Goal: Task Accomplishment & Management: Use online tool/utility

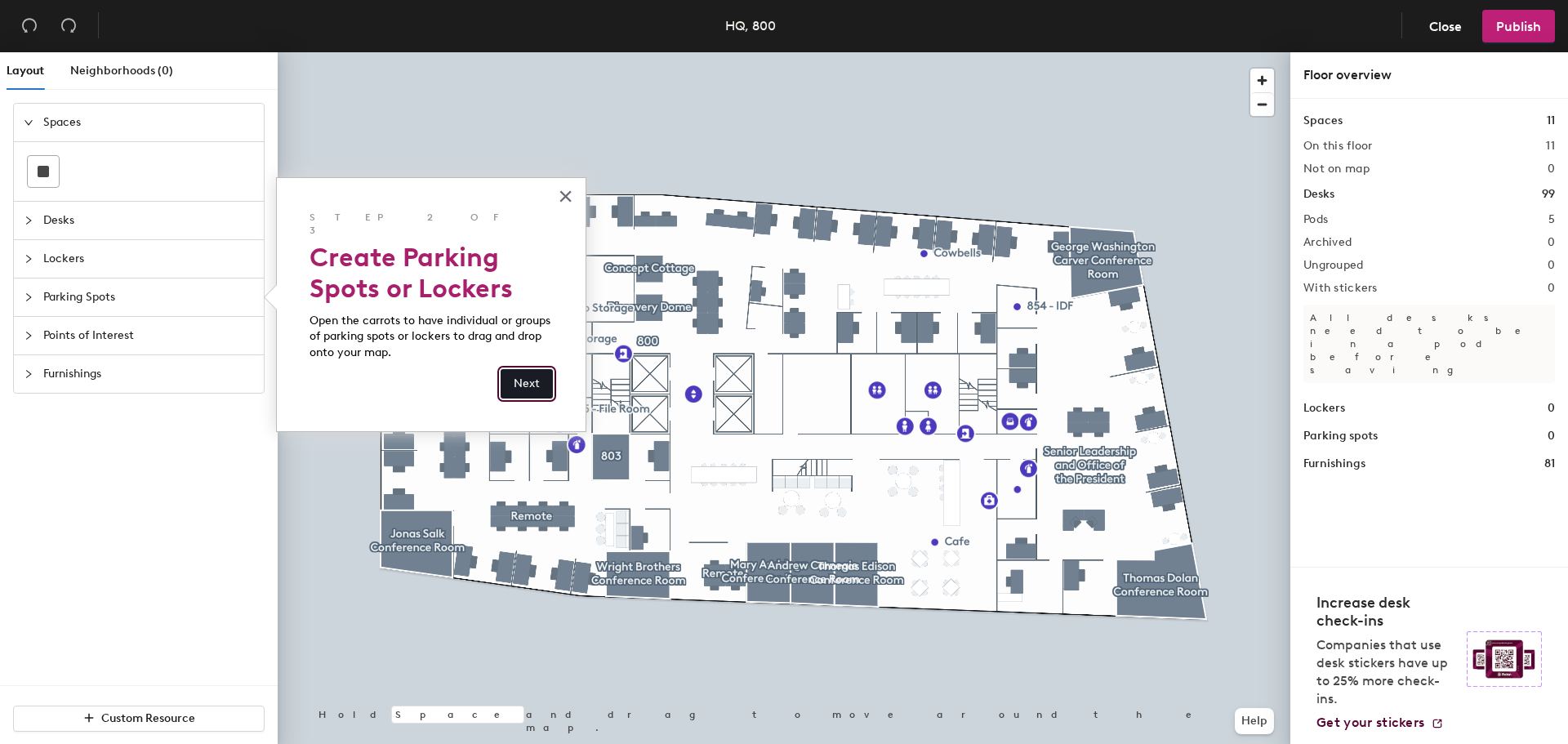
click at [530, 369] on button "Next" at bounding box center [526, 383] width 52 height 29
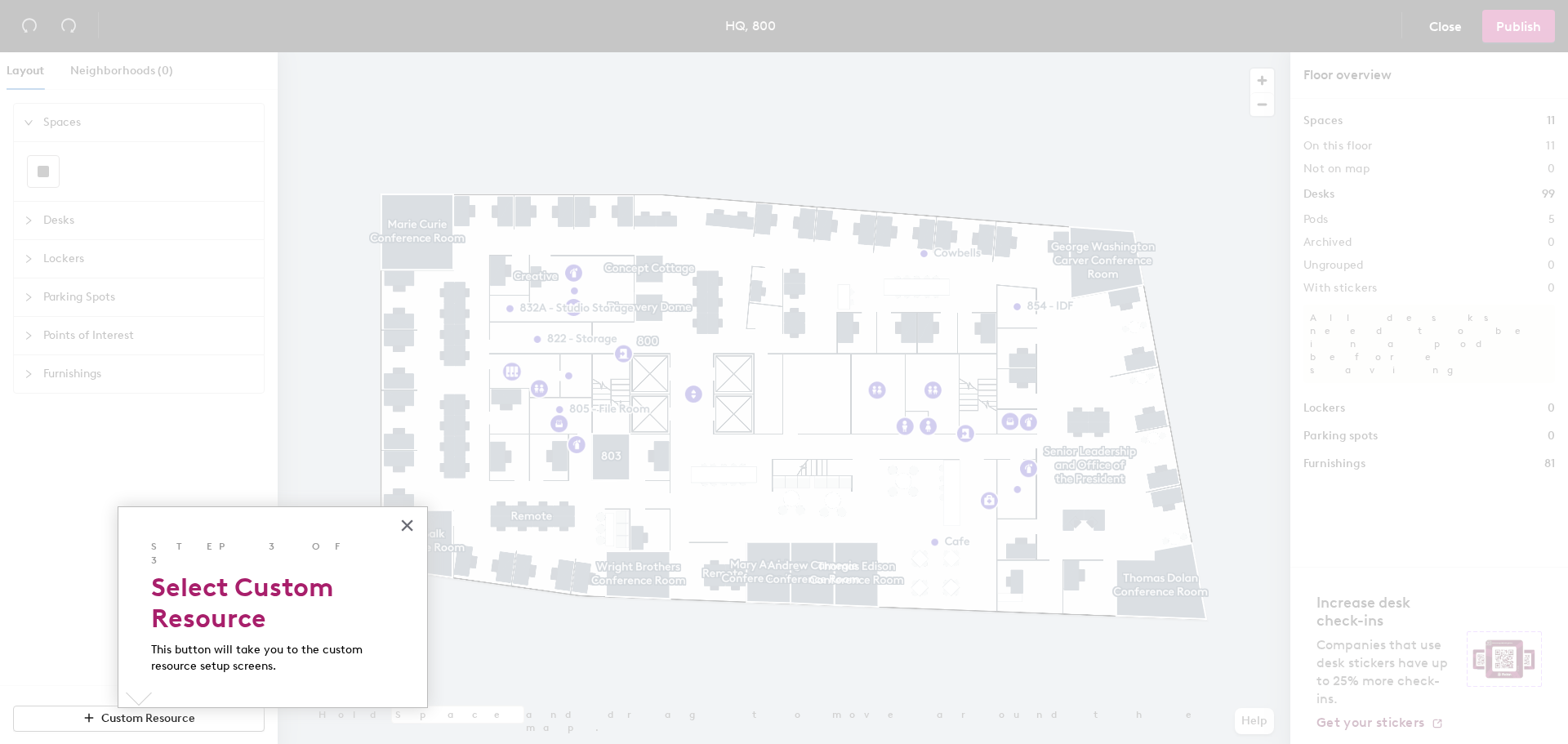
click at [325, 589] on h2 "Select Custom Resource" at bounding box center [273, 603] width 243 height 63
click at [407, 524] on button "×" at bounding box center [407, 525] width 16 height 26
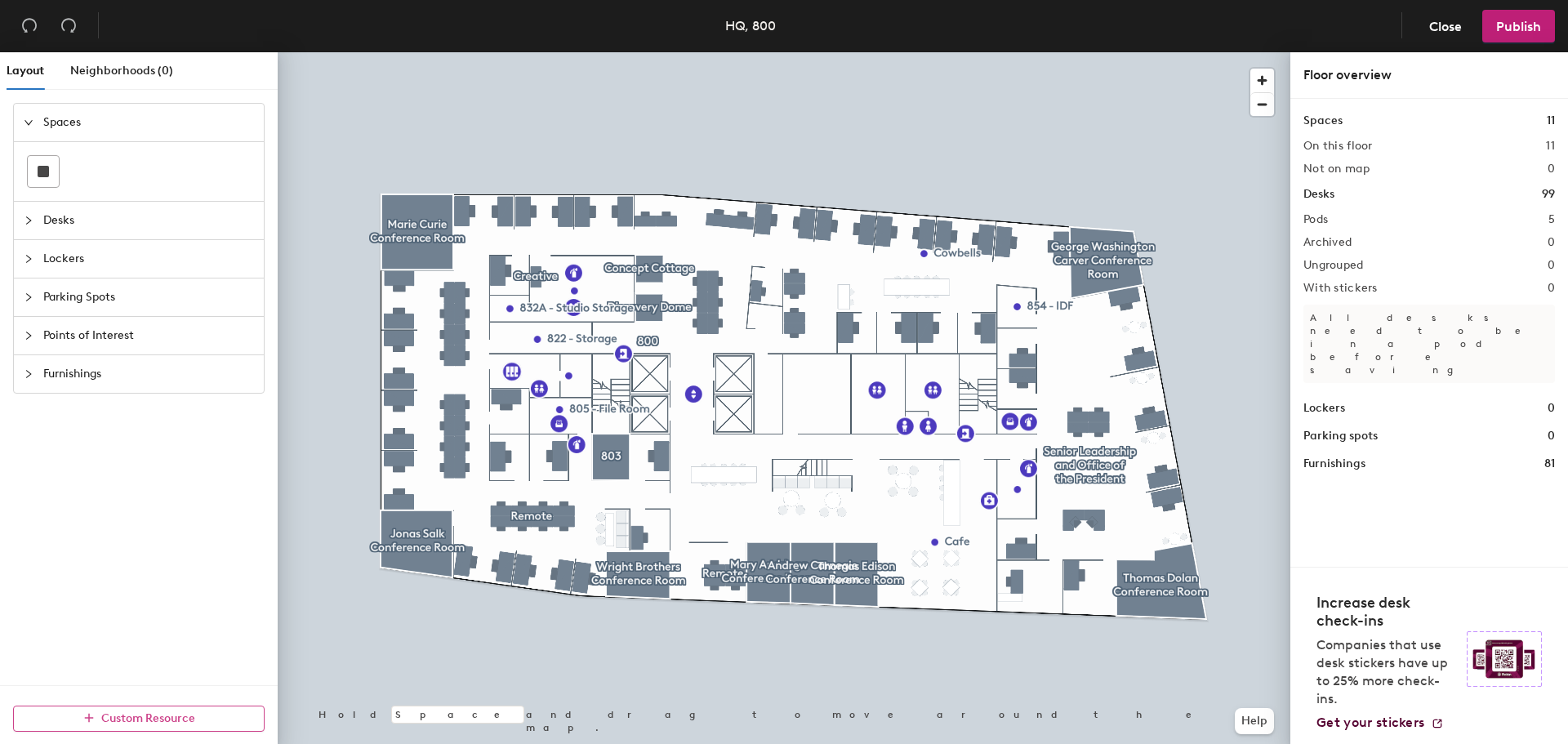
click at [102, 718] on span "Custom Resource" at bounding box center [148, 718] width 94 height 14
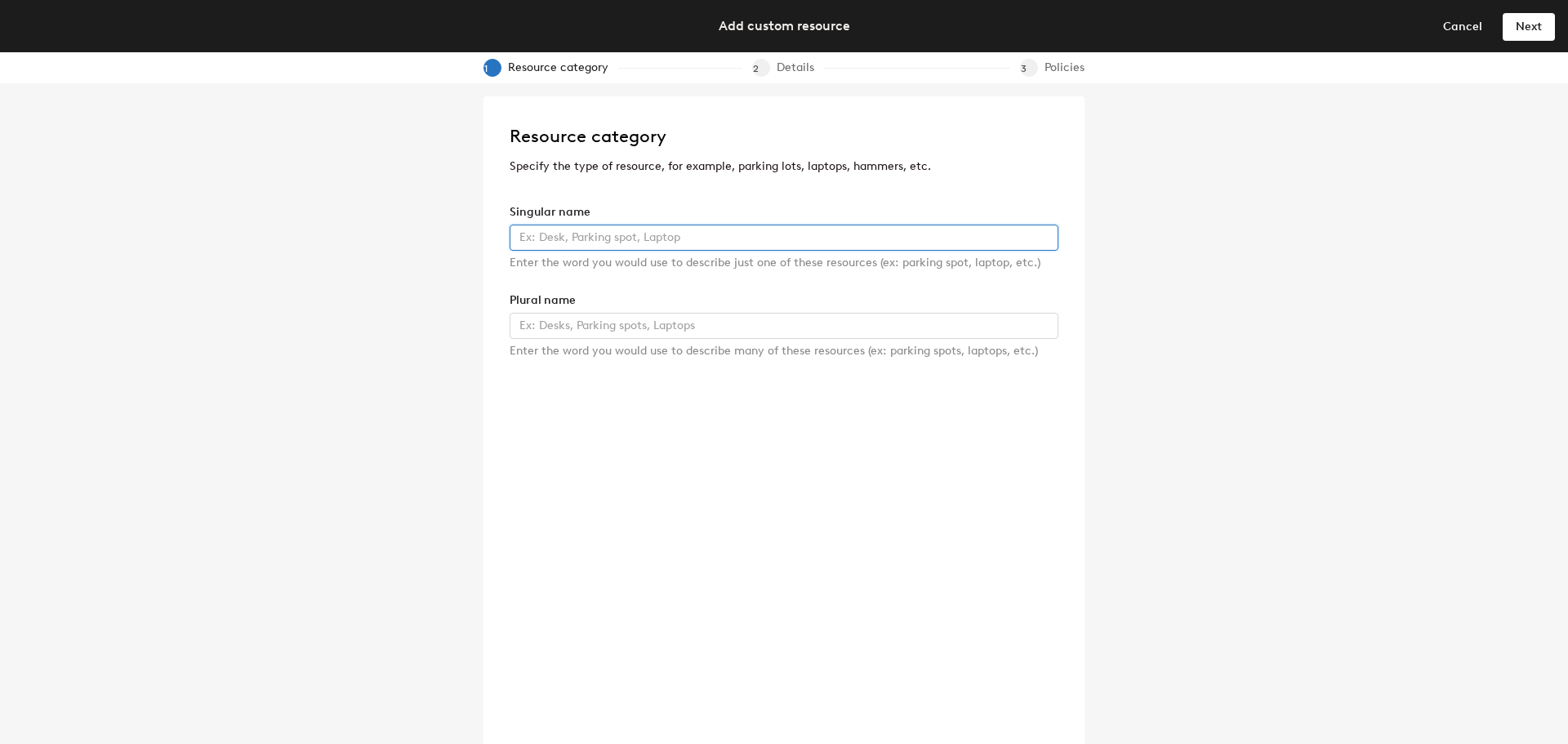
click at [746, 233] on input "text" at bounding box center [784, 237] width 549 height 26
click at [821, 239] on input "text" at bounding box center [784, 237] width 549 height 26
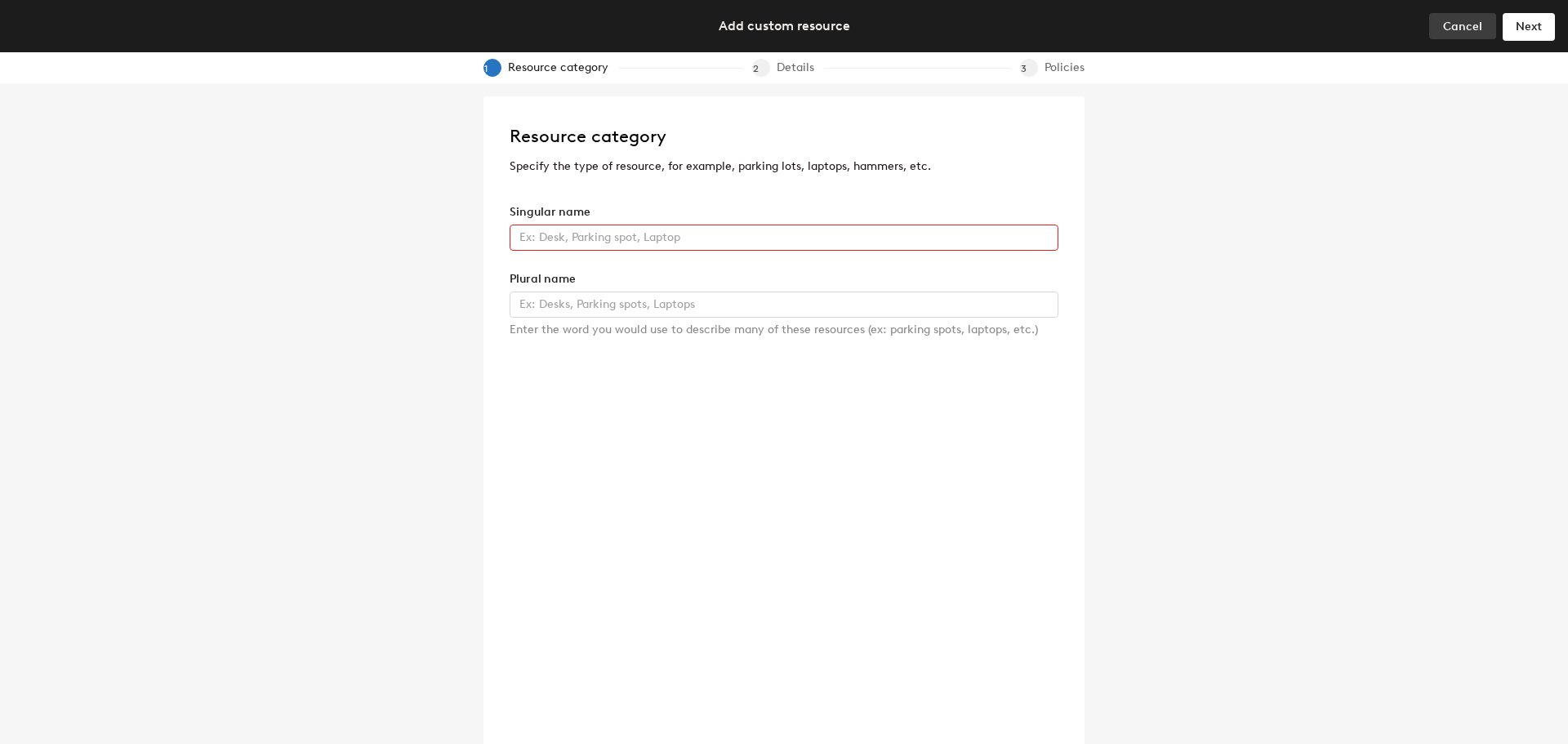
click at [1449, 27] on span "Cancel" at bounding box center [1463, 26] width 39 height 14
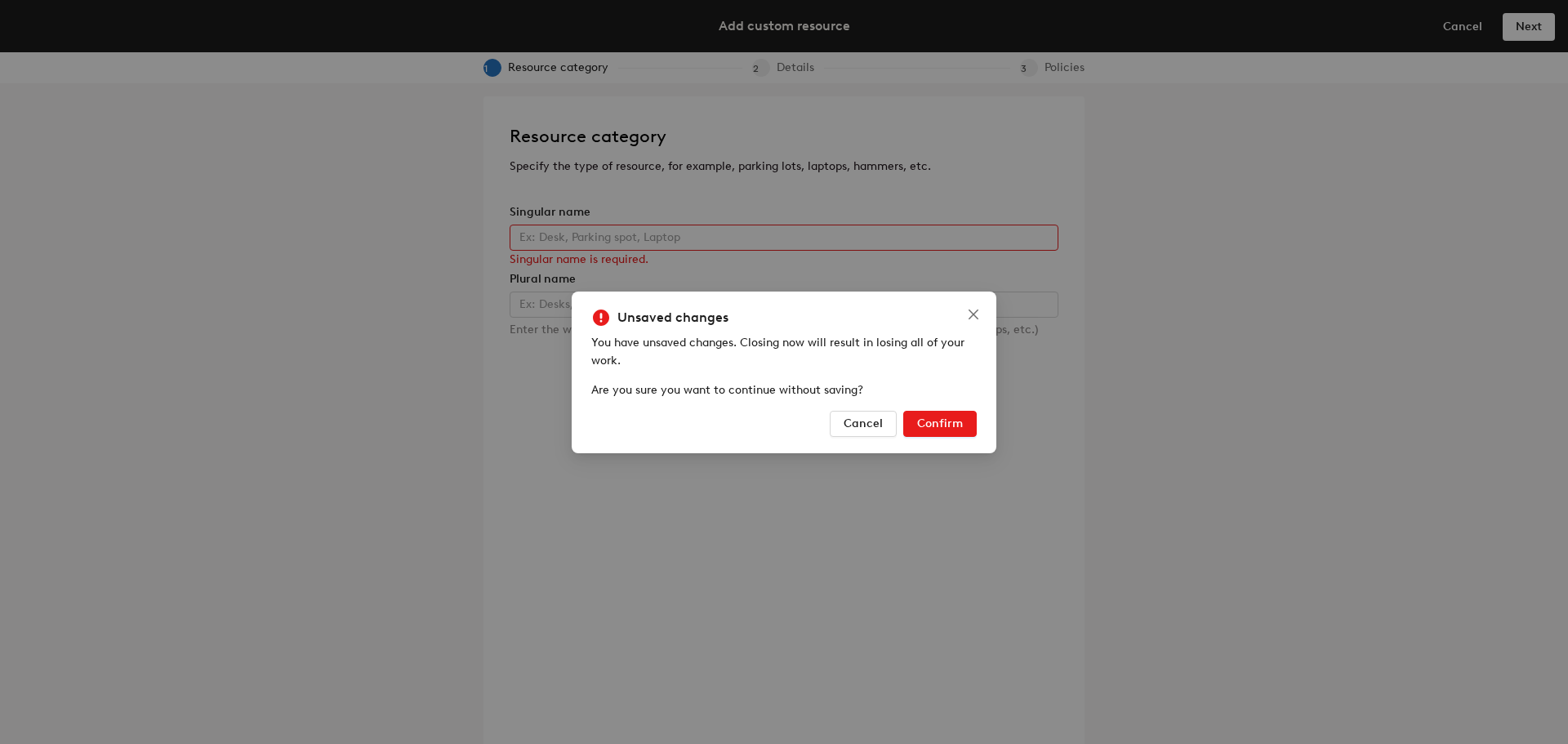
click at [925, 421] on span "Confirm" at bounding box center [940, 423] width 46 height 14
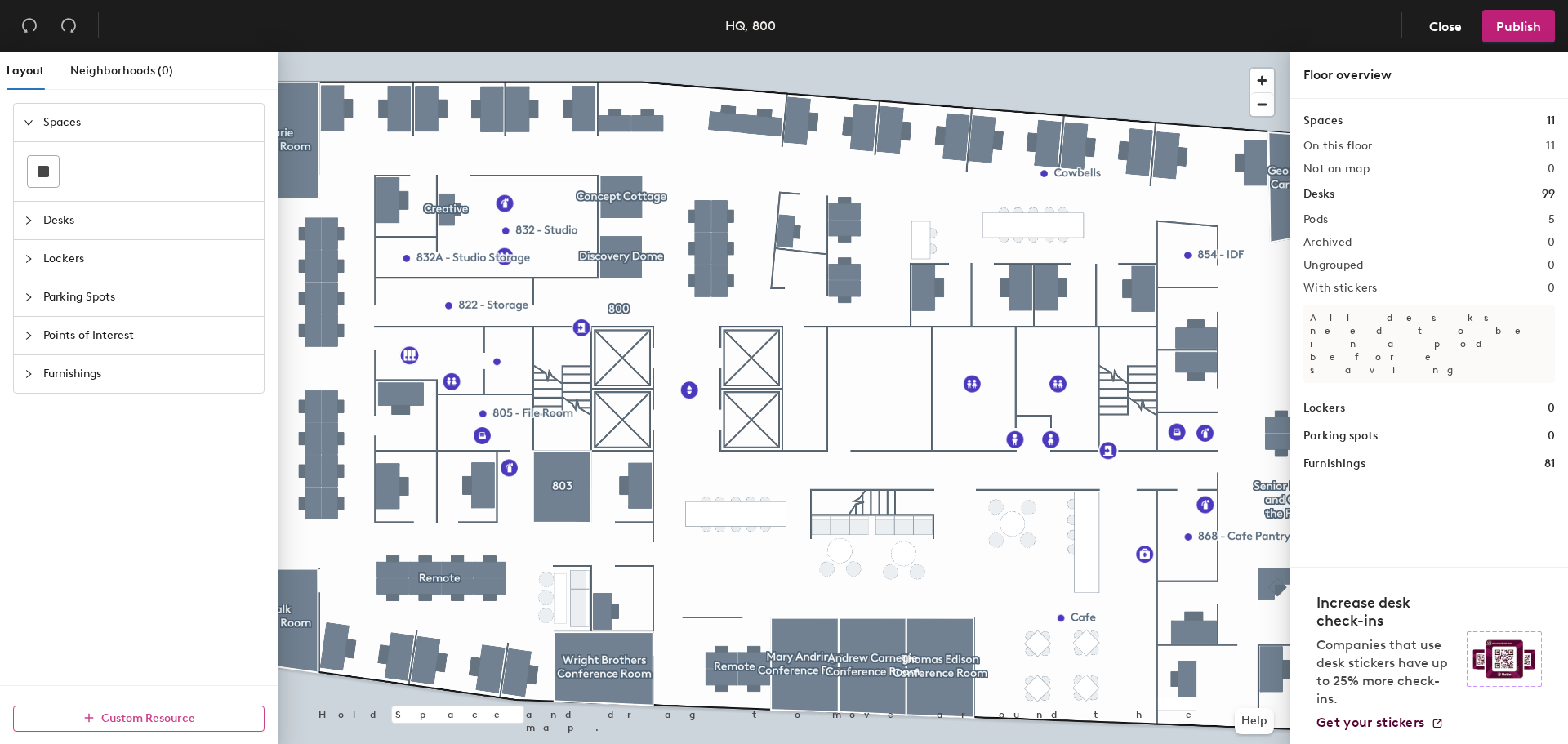
click at [131, 723] on span "Custom Resource" at bounding box center [148, 718] width 94 height 14
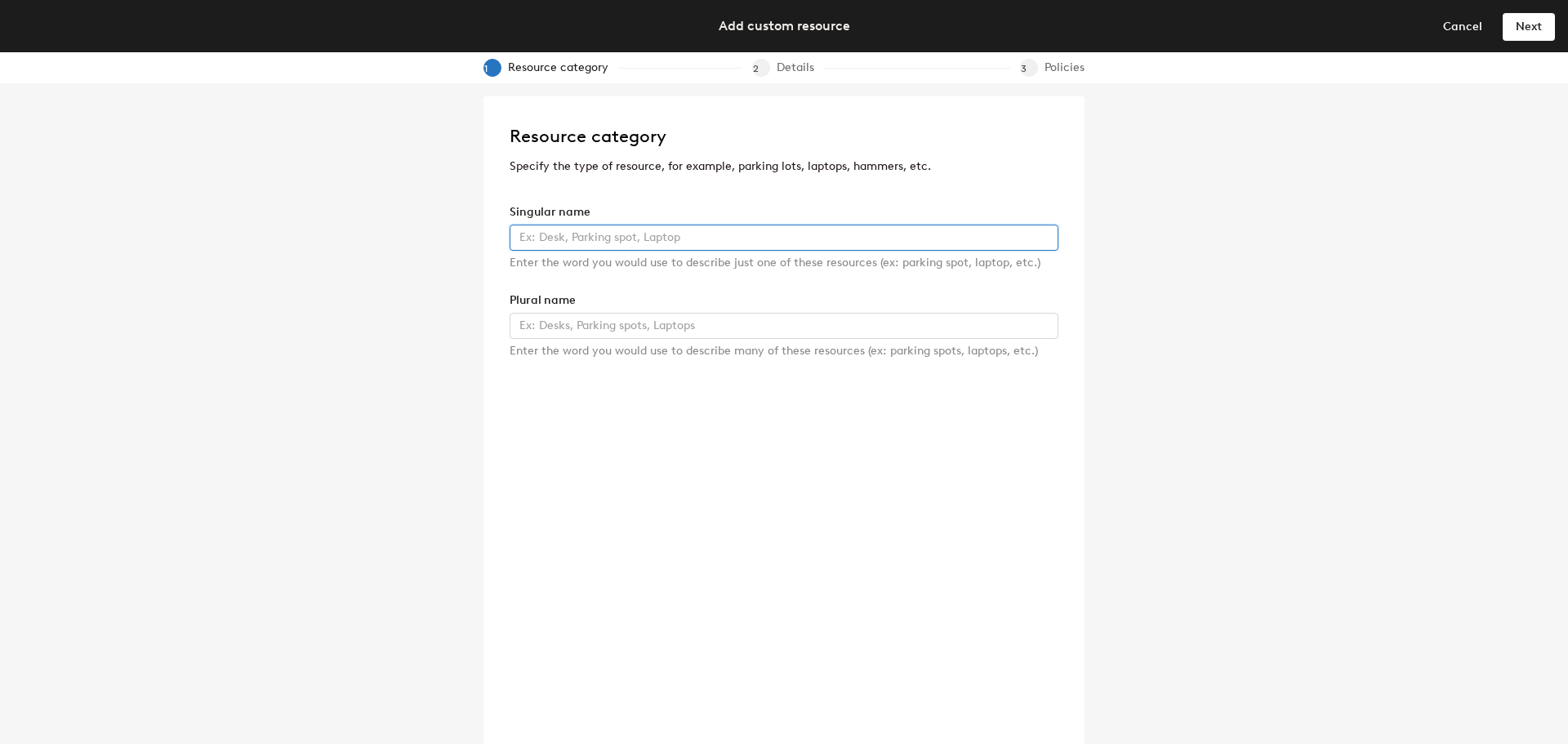
click at [612, 239] on input "text" at bounding box center [784, 237] width 549 height 26
type input "B"
type input "Cowbell"
type input "B"
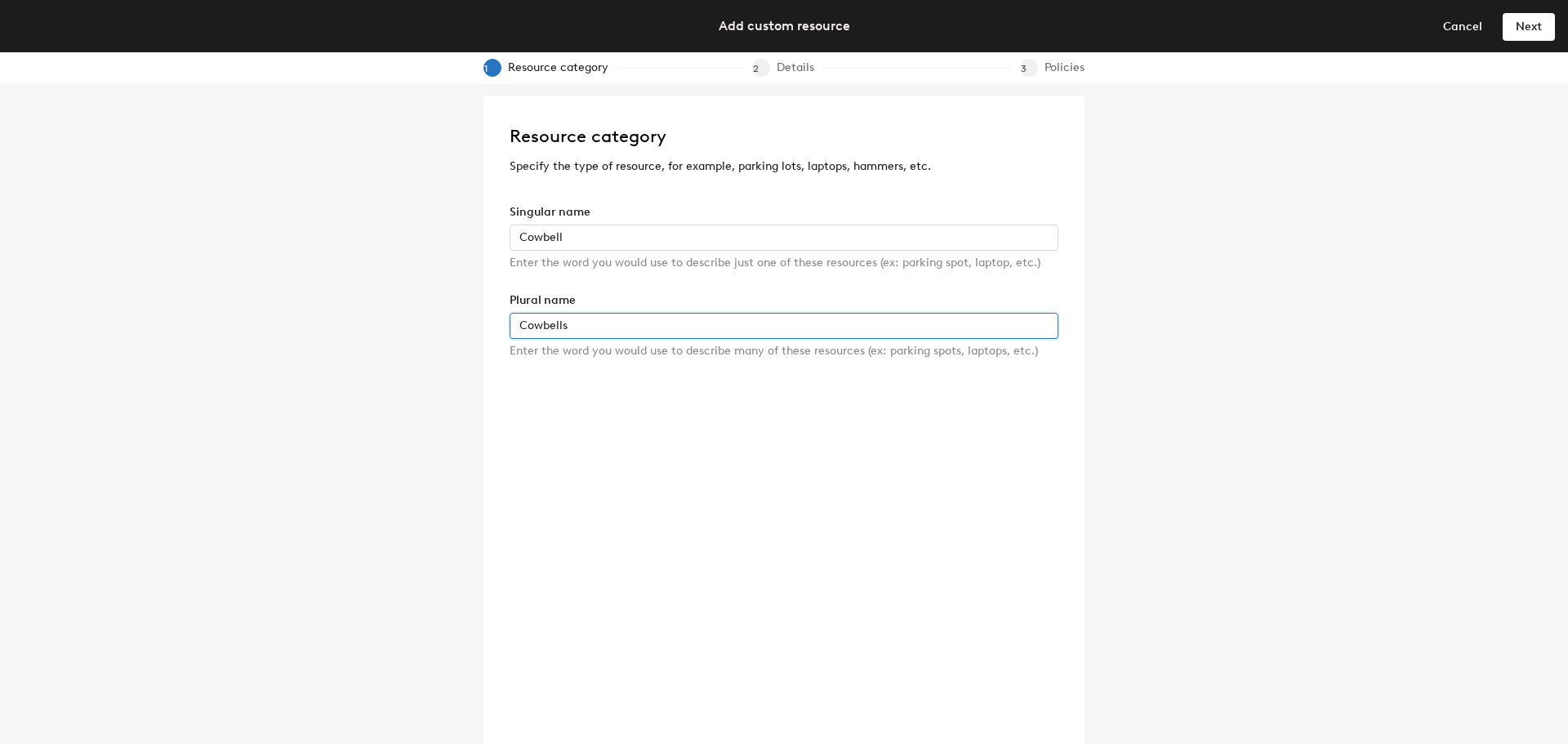
type input "Cowbells"
click at [809, 421] on div "Resource category Specify the type of resource, for example, parking lots, lapt…" at bounding box center [784, 427] width 601 height 661
click at [1530, 19] on span "Next" at bounding box center [1529, 26] width 26 height 14
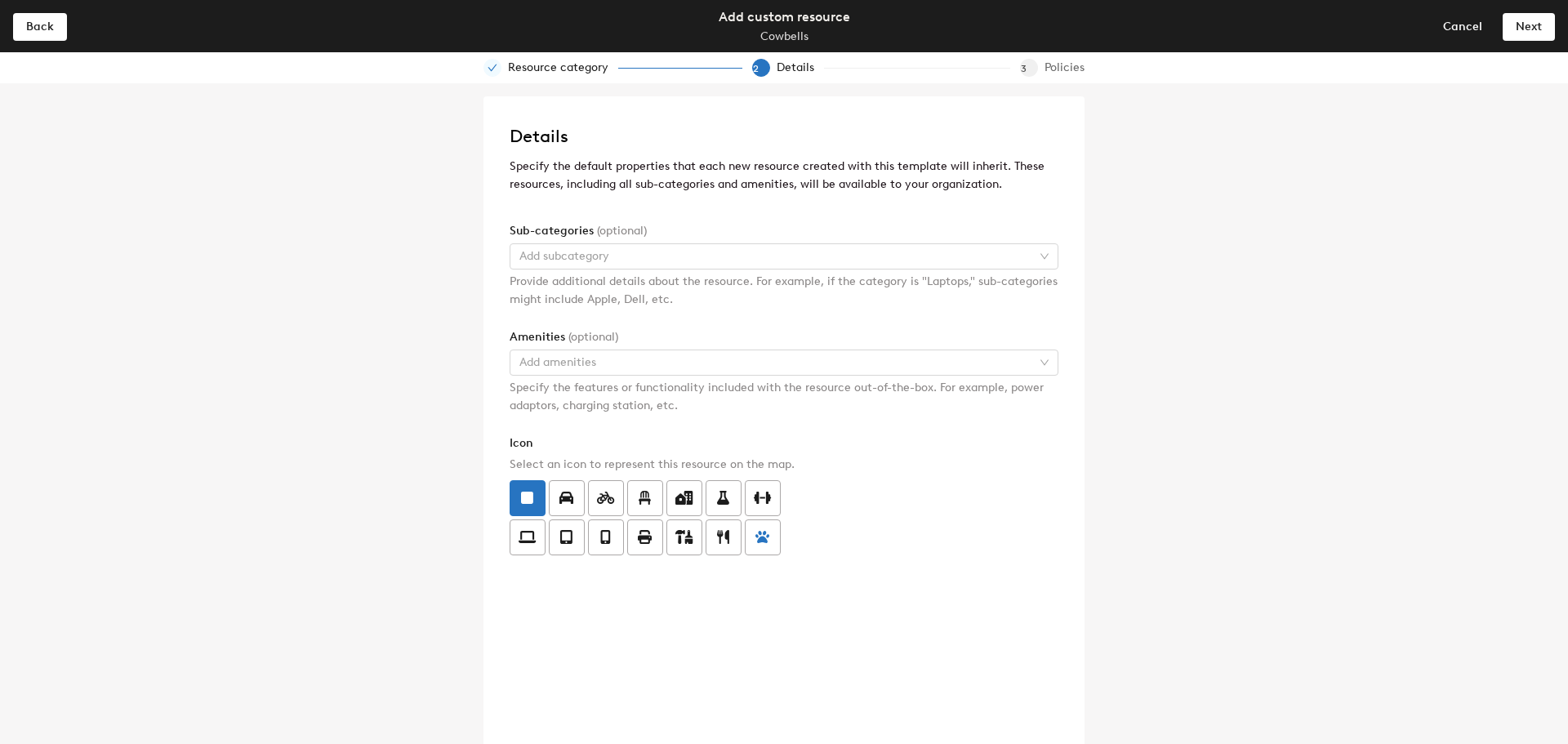
click at [764, 534] on icon at bounding box center [762, 536] width 14 height 13
click at [746, 528] on input "radio" at bounding box center [746, 528] width 0 height 0
click at [643, 366] on div at bounding box center [776, 362] width 525 height 23
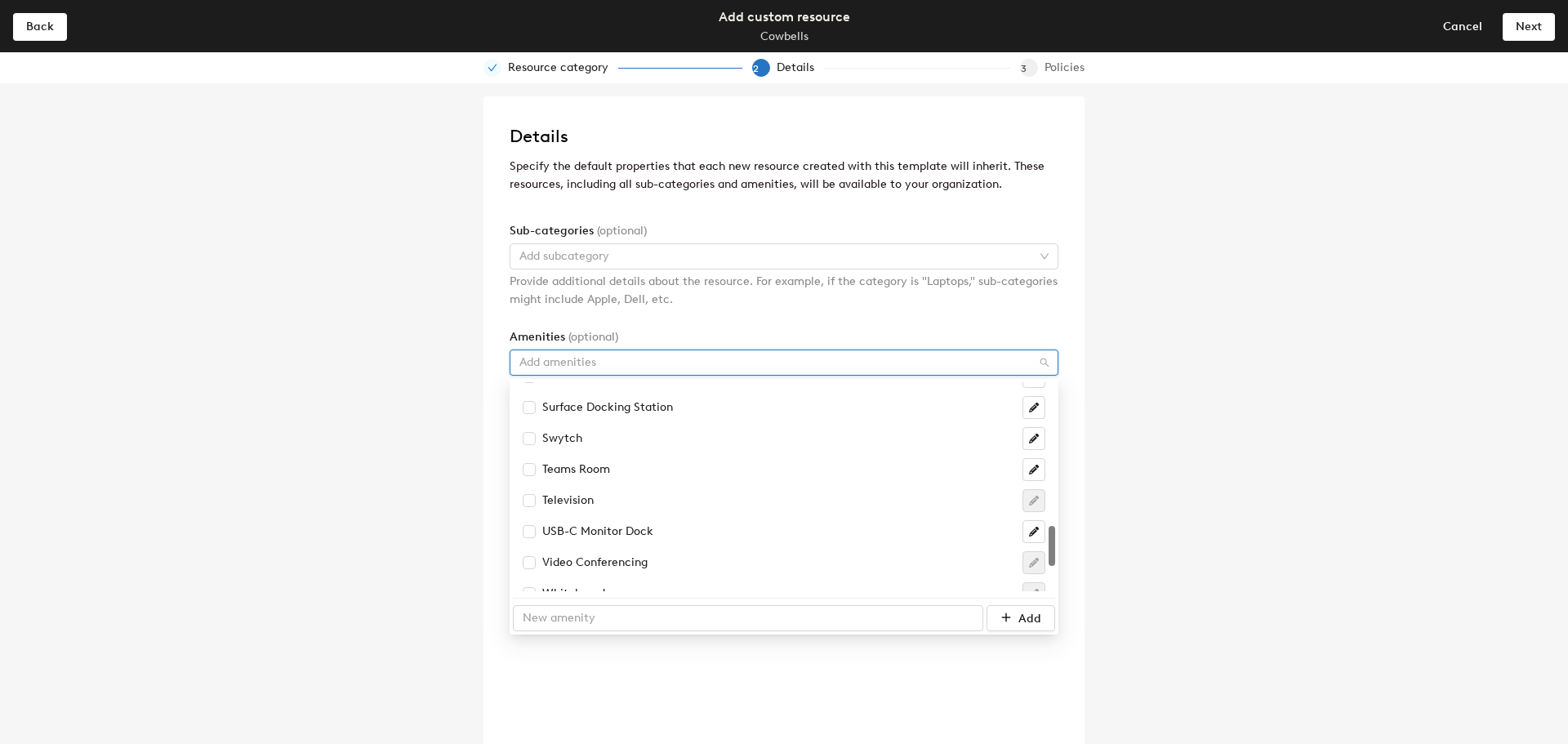
scroll to position [877, 0]
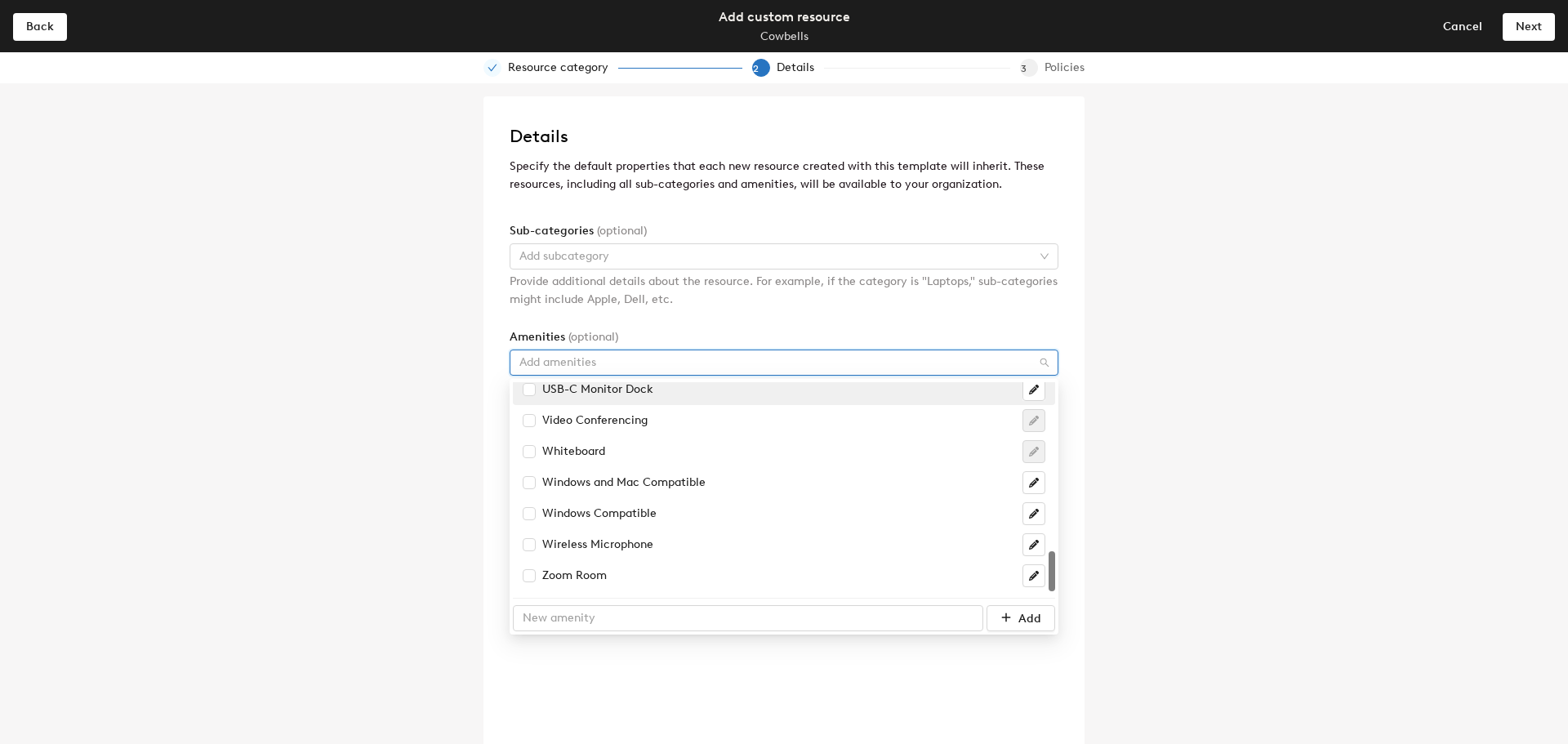
click at [773, 357] on div at bounding box center [776, 362] width 525 height 23
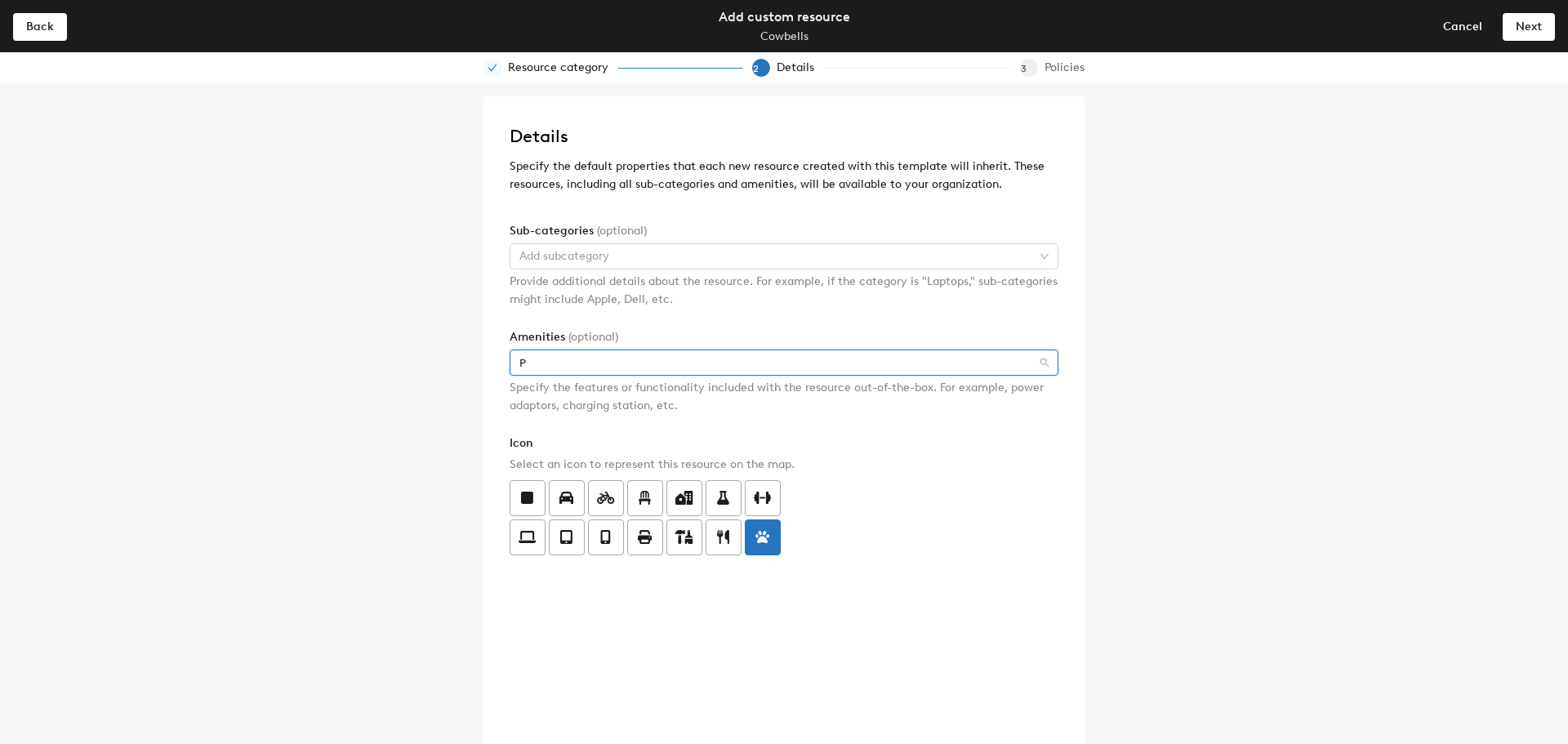
scroll to position [225, 0]
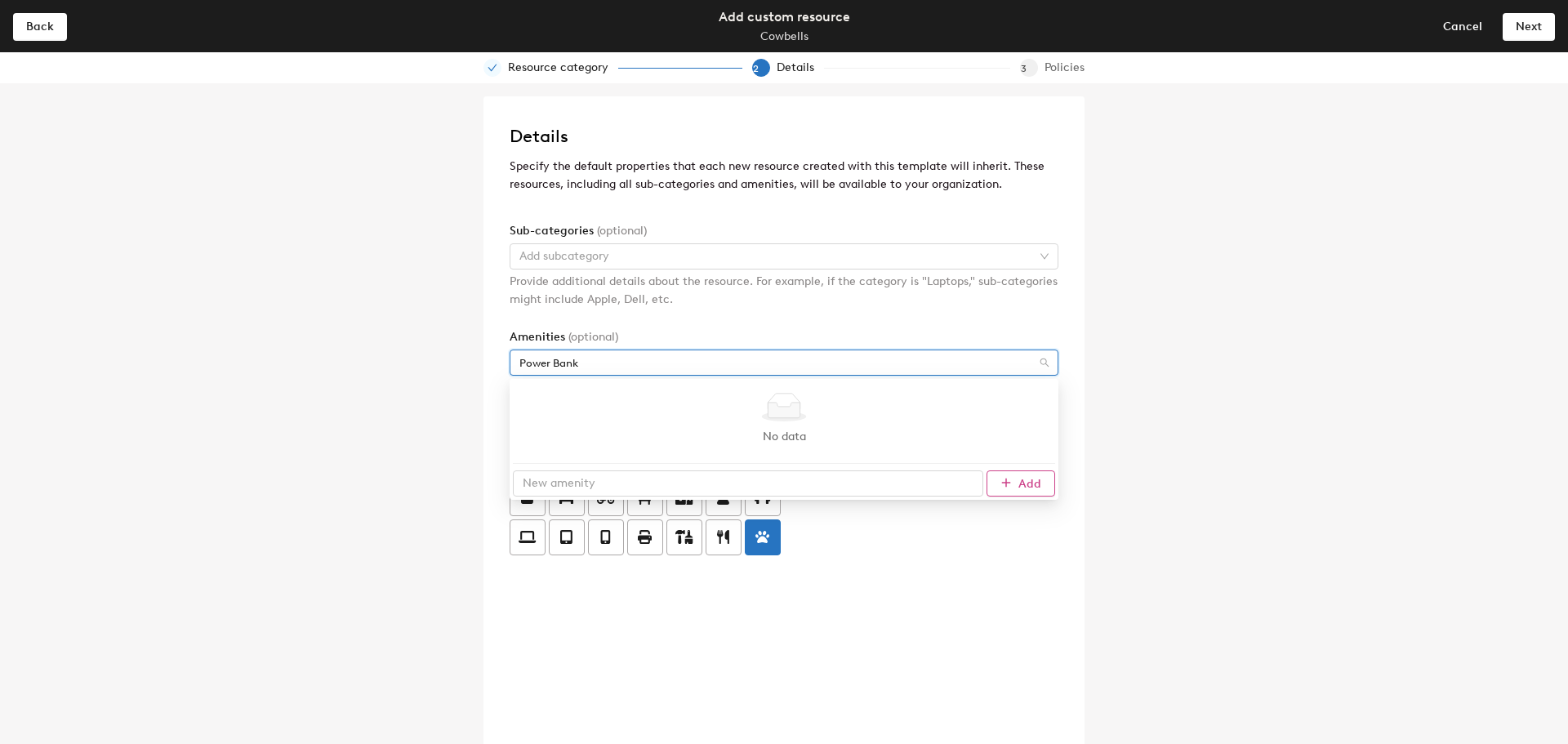
type input "Power Bank"
click at [1035, 484] on div "No data No data Add" at bounding box center [784, 439] width 542 height 115
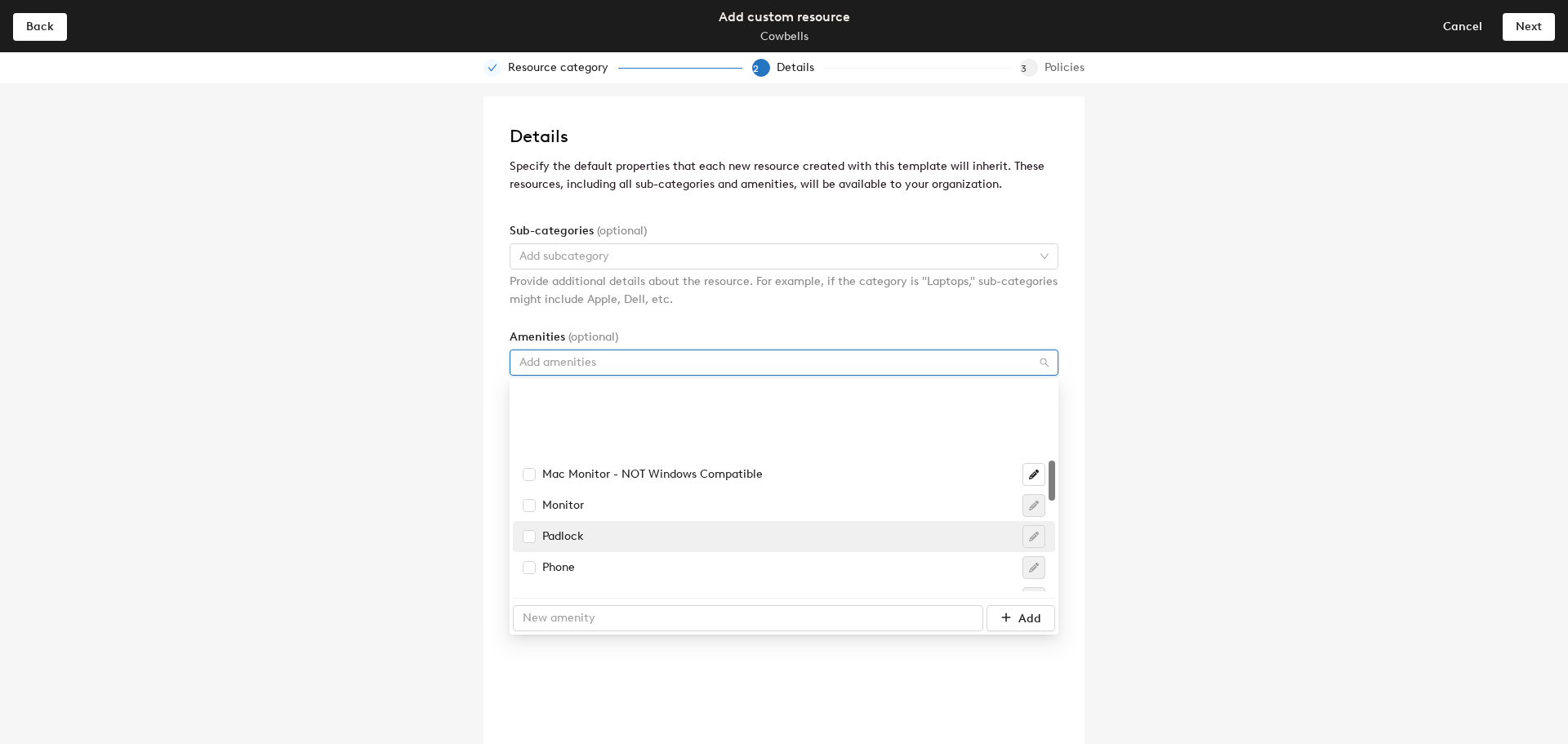
scroll to position [736, 0]
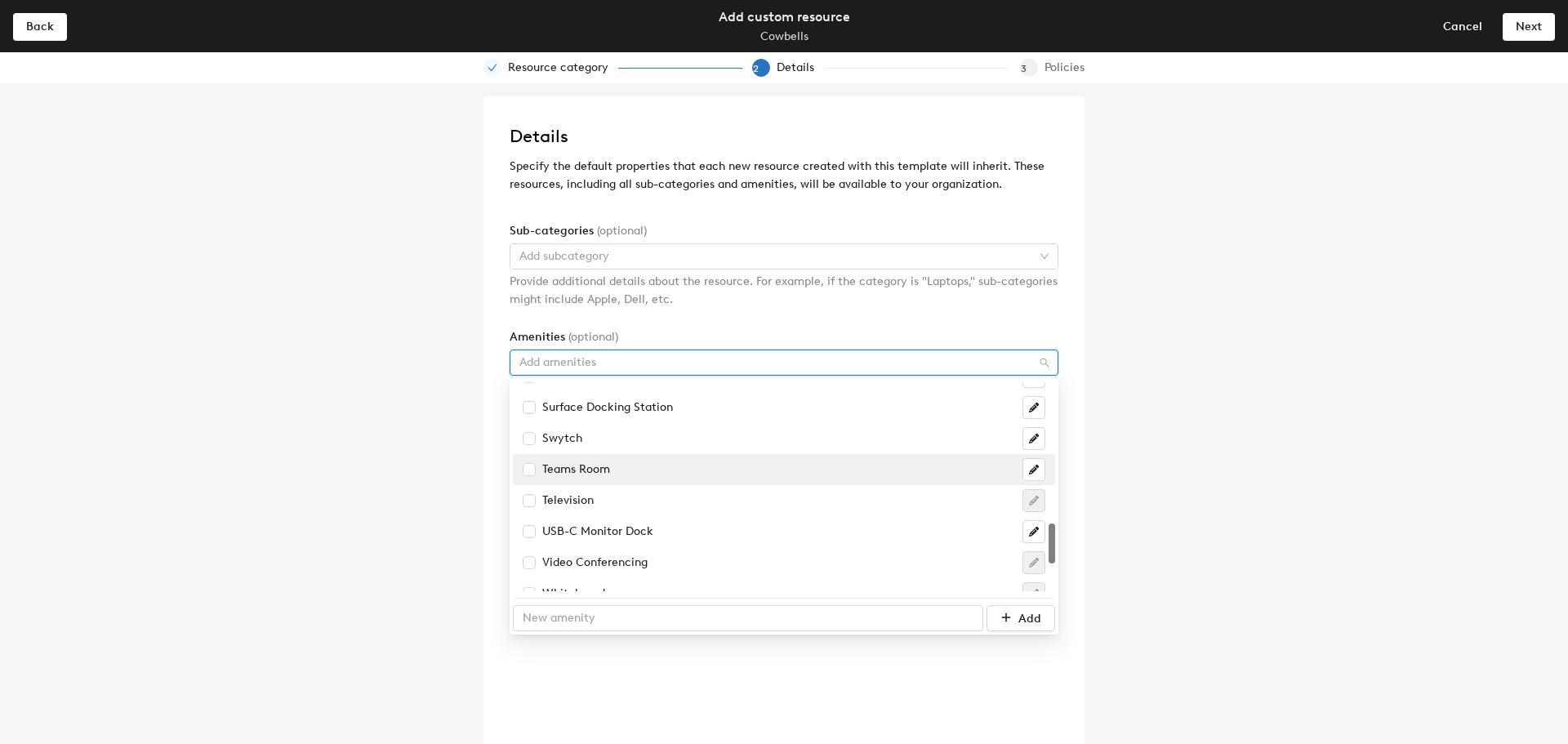
click at [1268, 450] on div "Details Specify the default properties that each new resource created with this…" at bounding box center [784, 414] width 1568 height 661
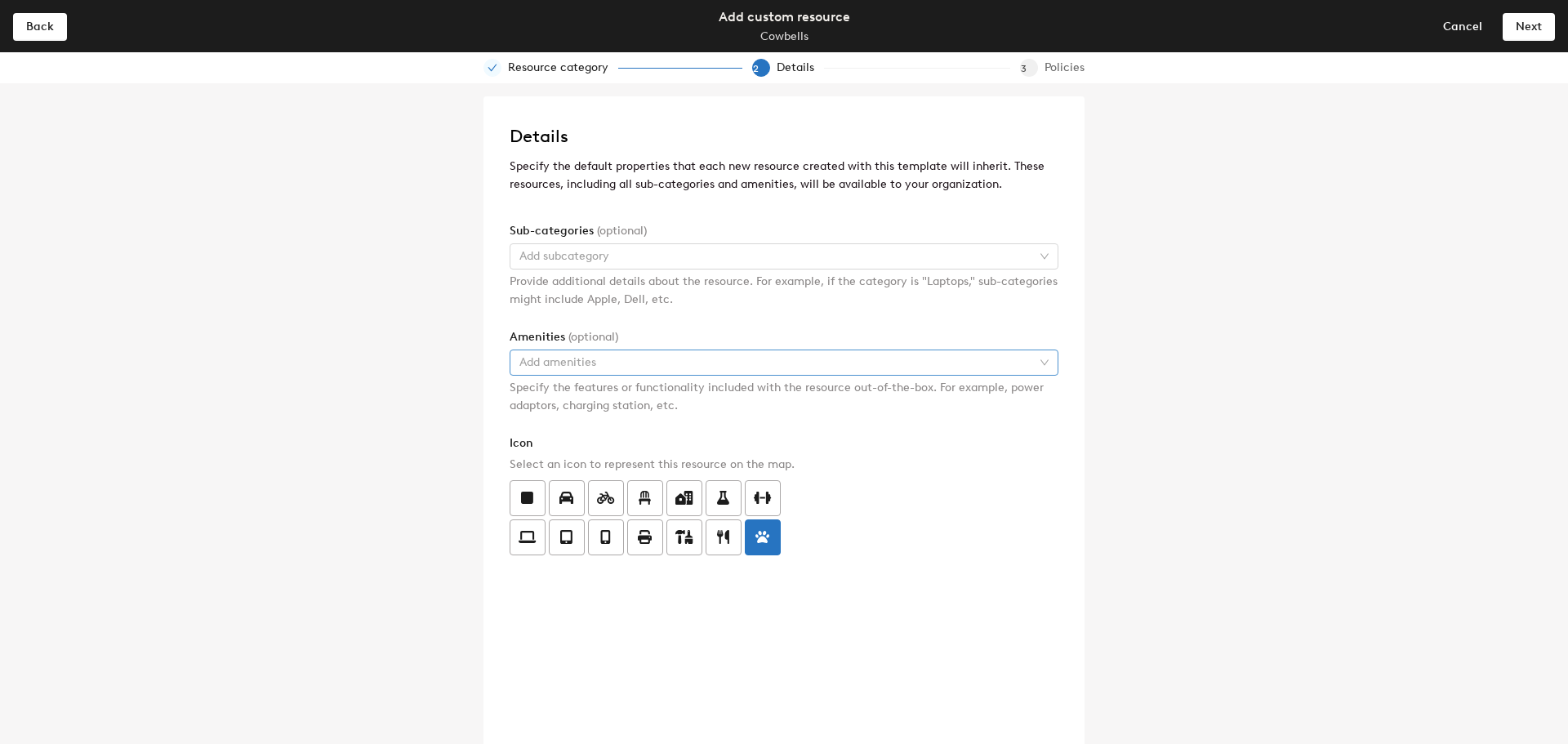
click at [869, 369] on div at bounding box center [776, 362] width 525 height 23
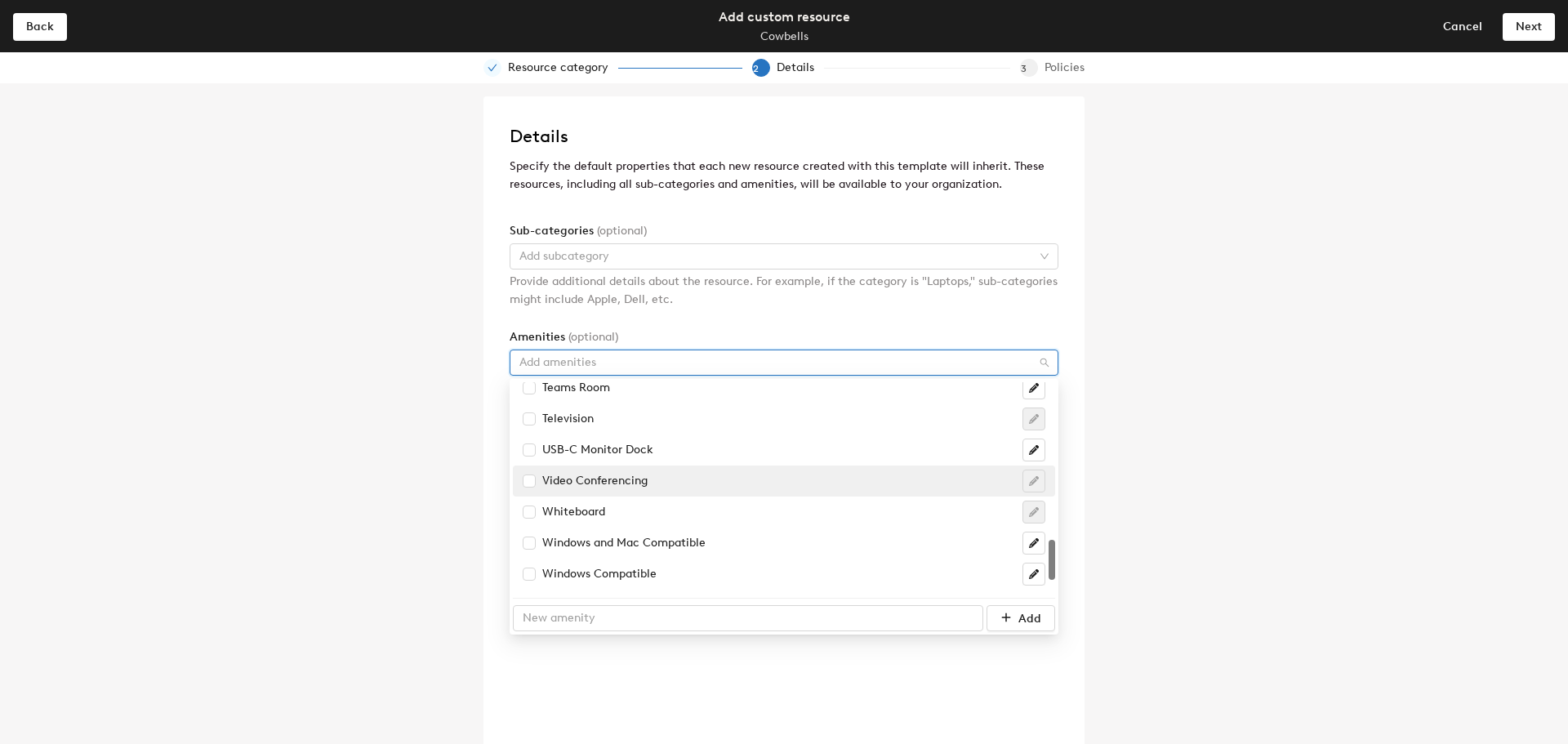
scroll to position [877, 0]
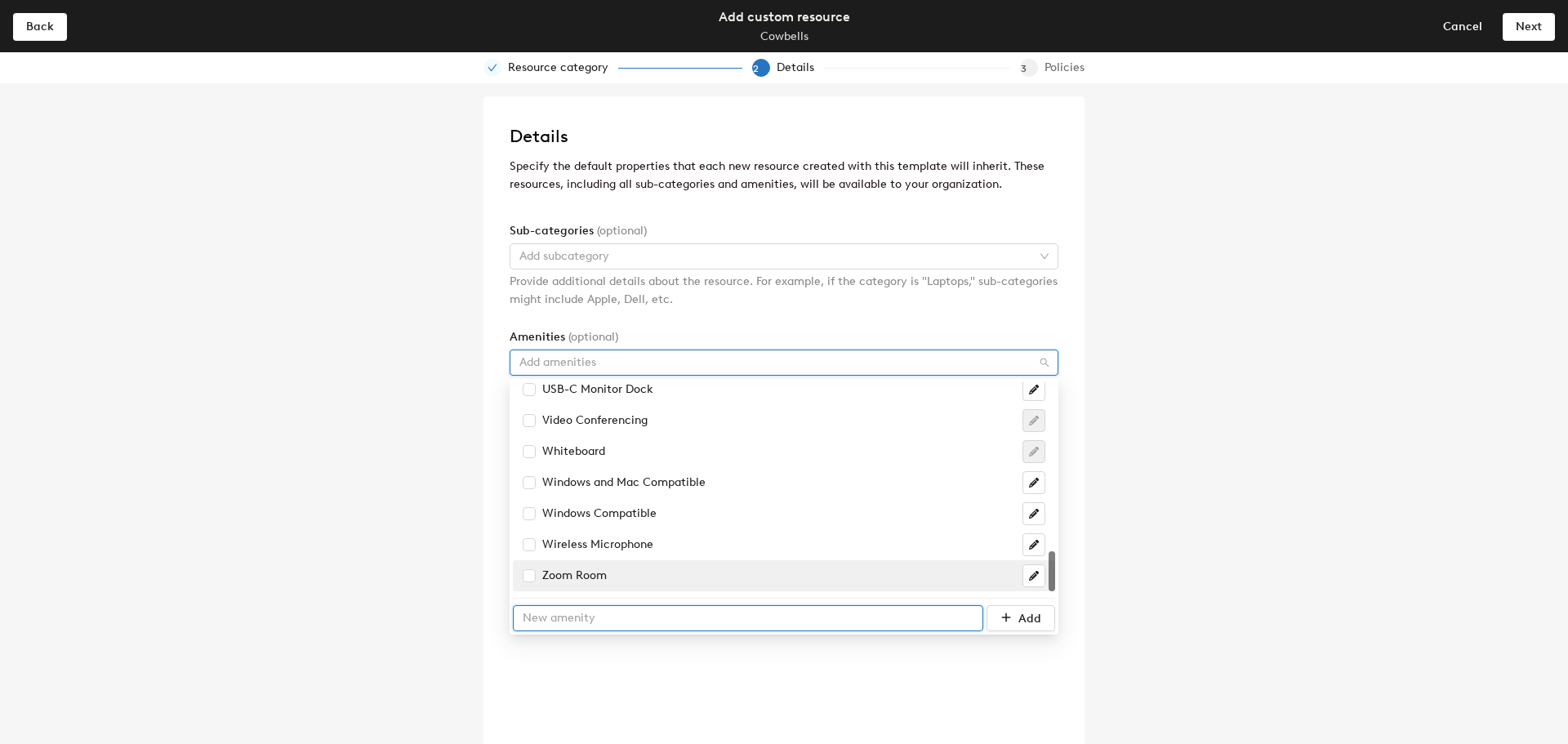
click at [805, 623] on input "text" at bounding box center [748, 618] width 470 height 26
click at [813, 617] on input "text" at bounding box center [748, 618] width 470 height 26
type input "Power Bank"
click at [1007, 613] on icon "submit" at bounding box center [1007, 618] width 9 height 9
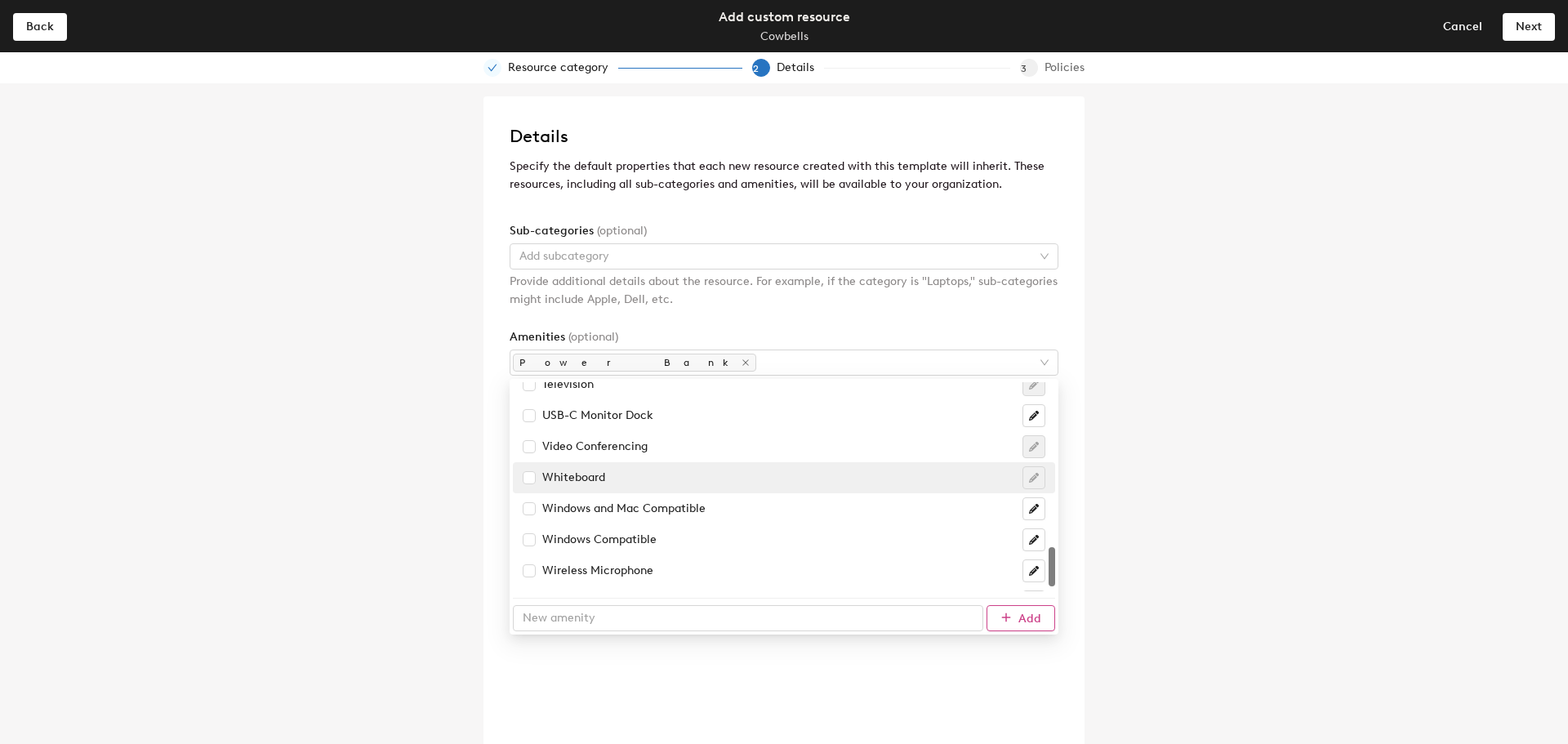
click at [1295, 427] on div "Details Specify the default properties that each new resource created with this…" at bounding box center [784, 414] width 1568 height 661
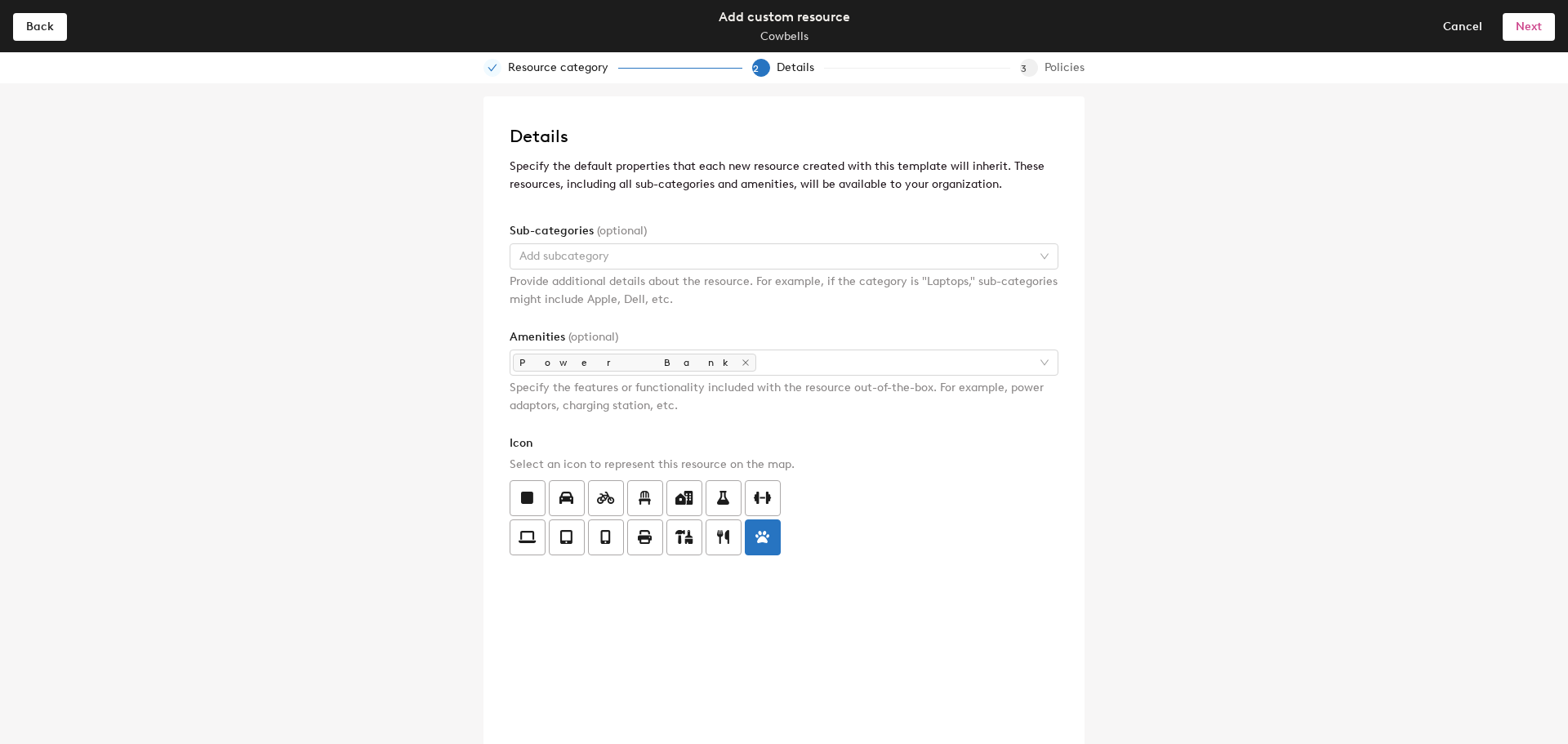
click at [1547, 26] on button "Next" at bounding box center [1529, 26] width 52 height 26
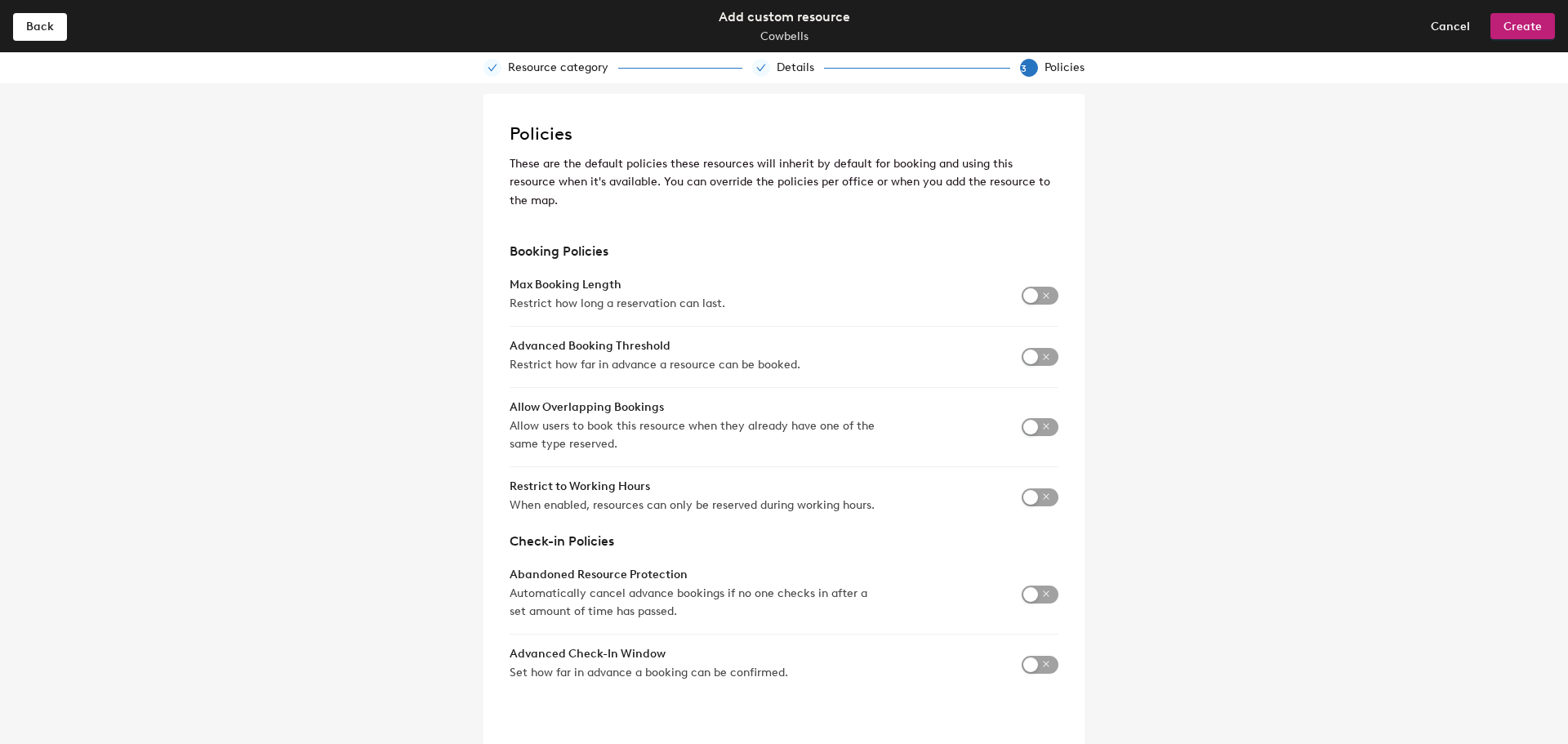
scroll to position [0, 0]
click at [1453, 22] on span "Cancel" at bounding box center [1450, 26] width 39 height 14
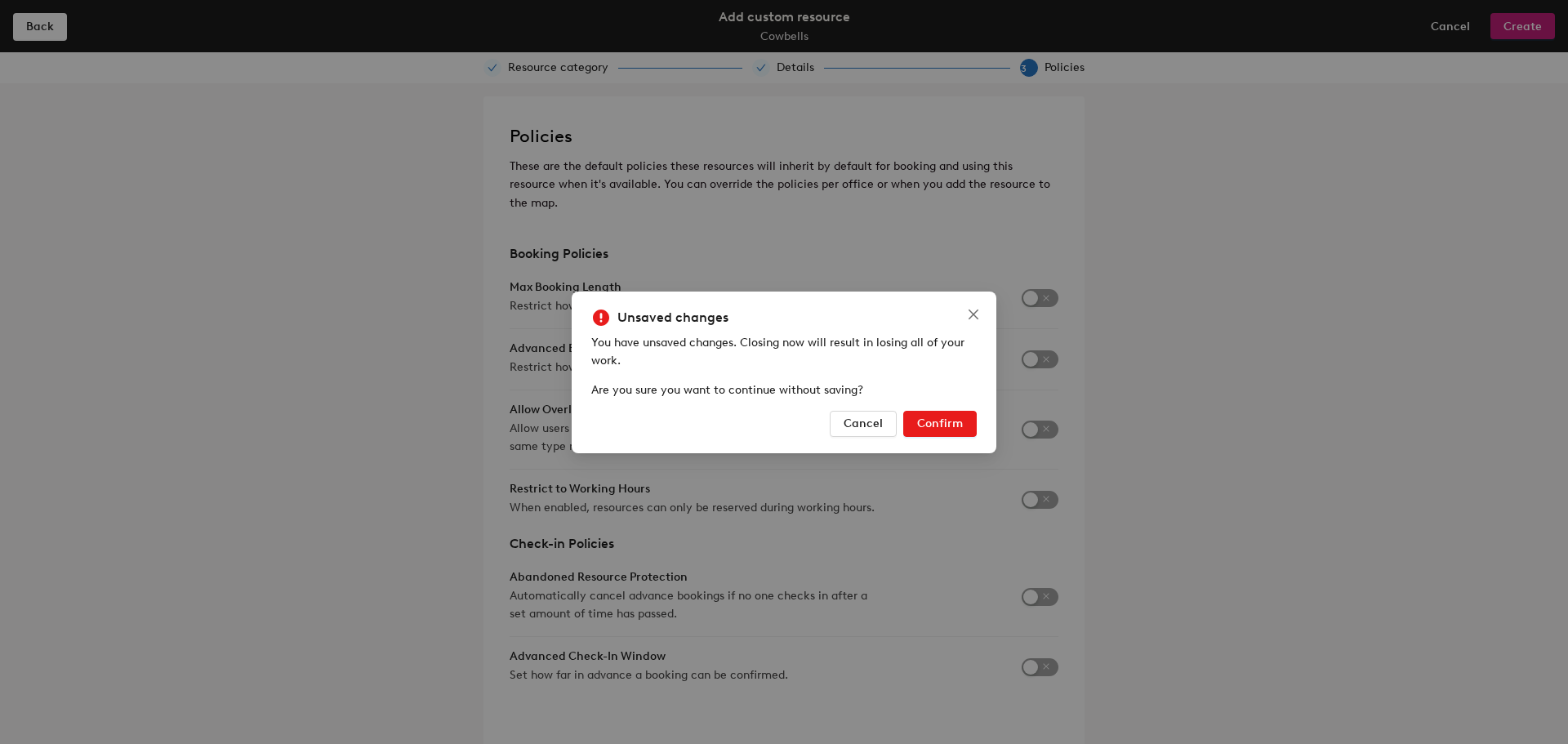
click at [951, 418] on span "Confirm" at bounding box center [940, 423] width 46 height 14
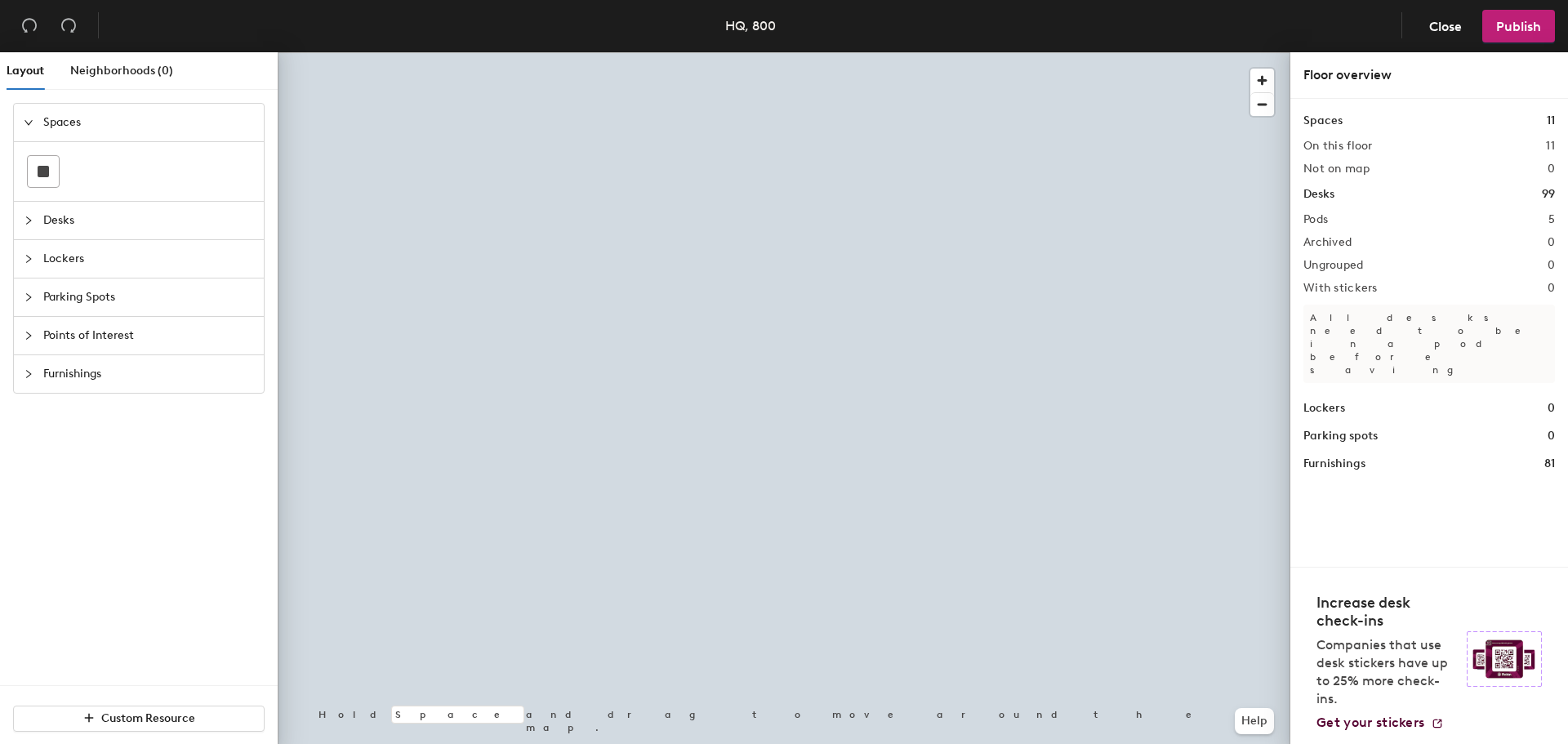
click at [23, 253] on div at bounding box center [33, 259] width 19 height 18
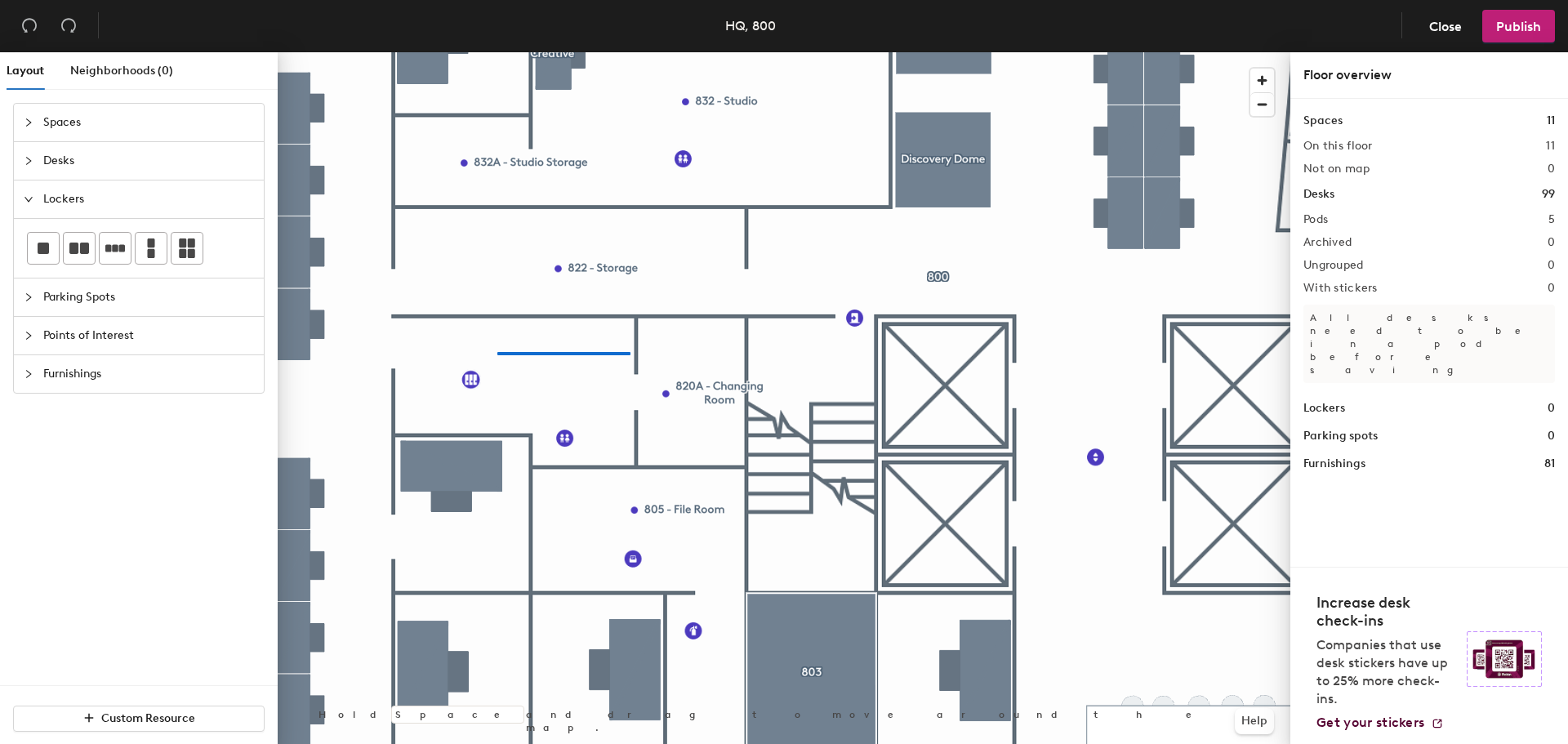
click at [600, 52] on div at bounding box center [784, 52] width 1012 height 0
drag, startPoint x: 120, startPoint y: 249, endPoint x: 180, endPoint y: 256, distance: 60.4
click at [120, 249] on icon at bounding box center [115, 248] width 19 height 8
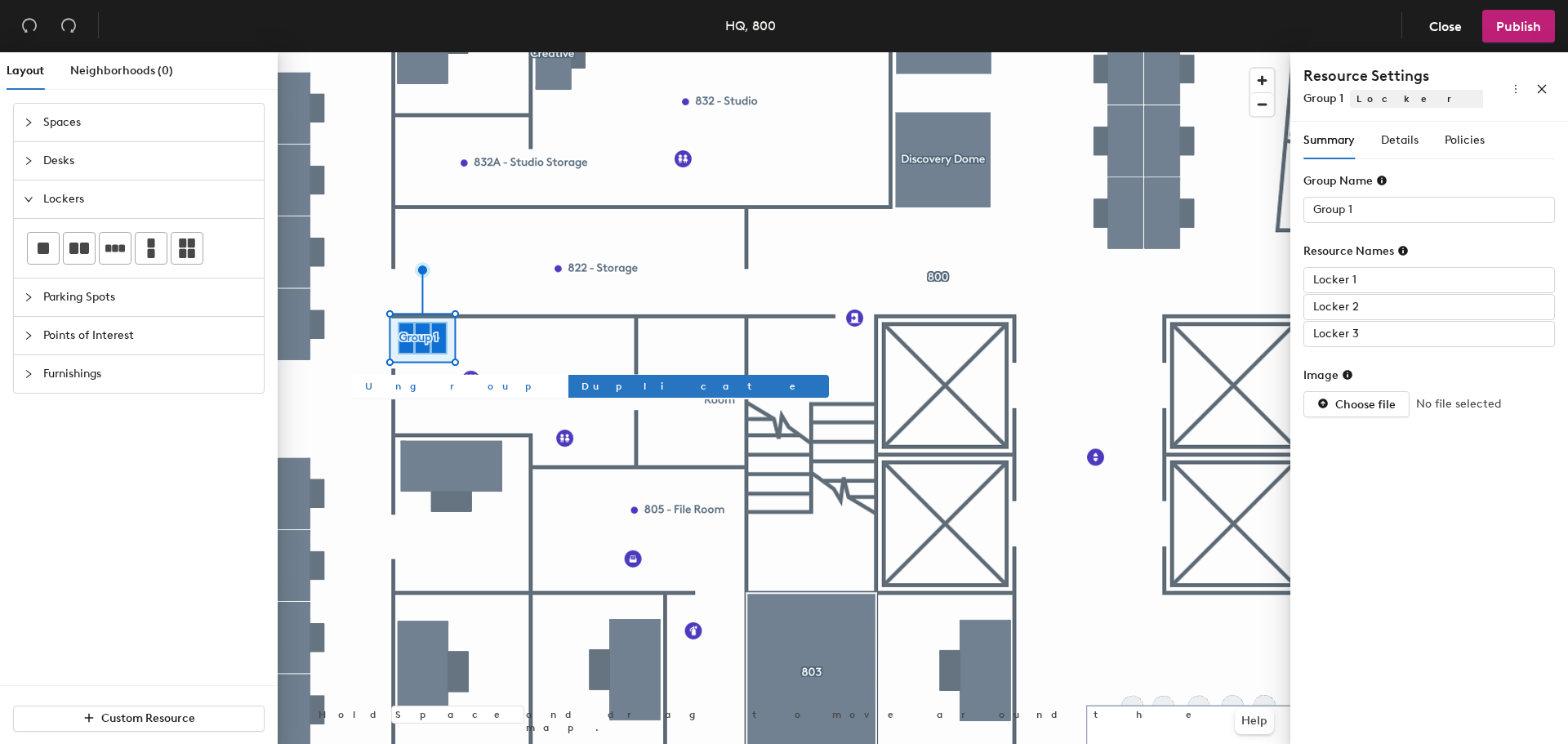
click at [375, 379] on span "Ungroup" at bounding box center [459, 387] width 188 height 15
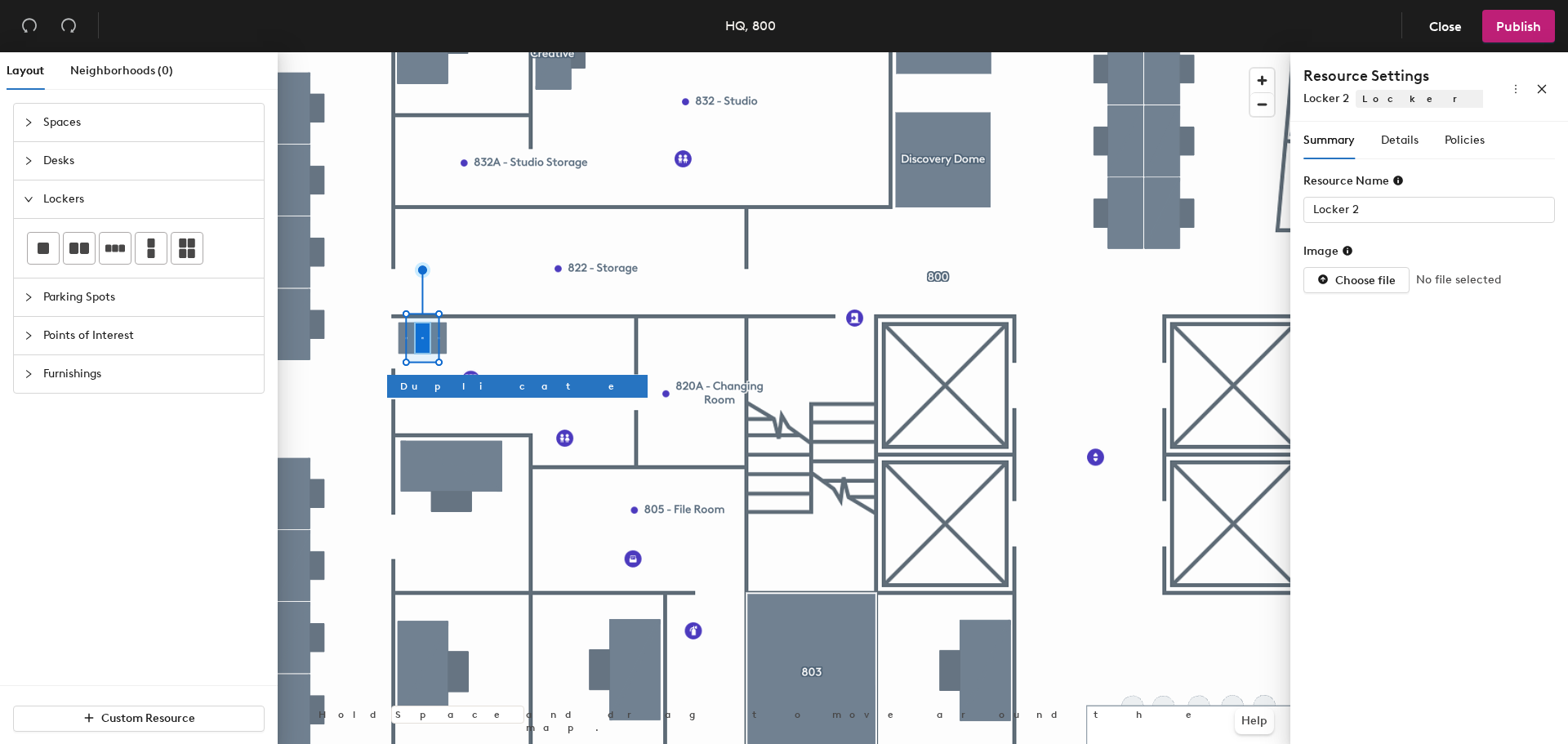
click at [384, 52] on div at bounding box center [784, 52] width 1012 height 0
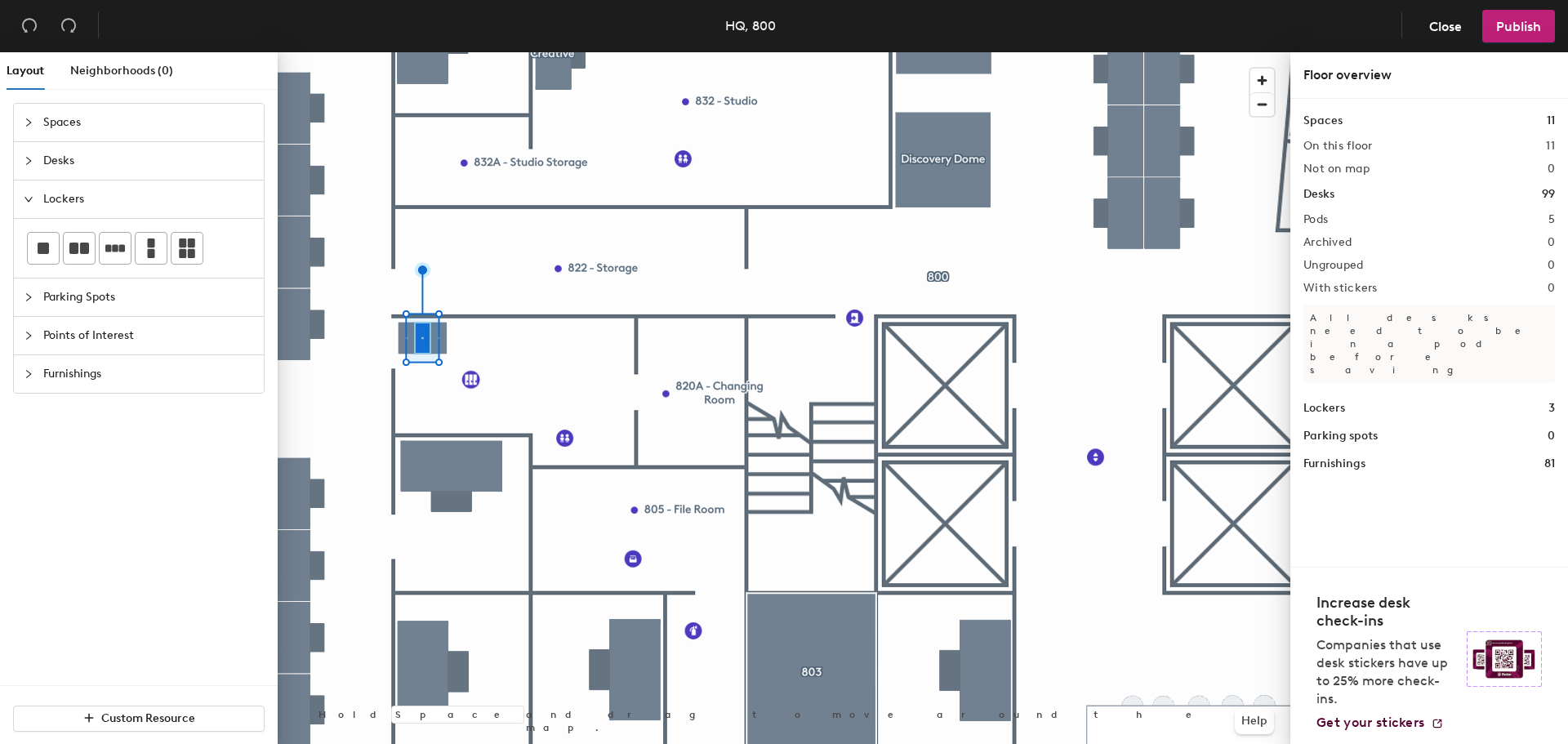
click at [402, 52] on div at bounding box center [784, 52] width 1012 height 0
click at [523, 385] on span "Duplicate" at bounding box center [640, 387] width 234 height 15
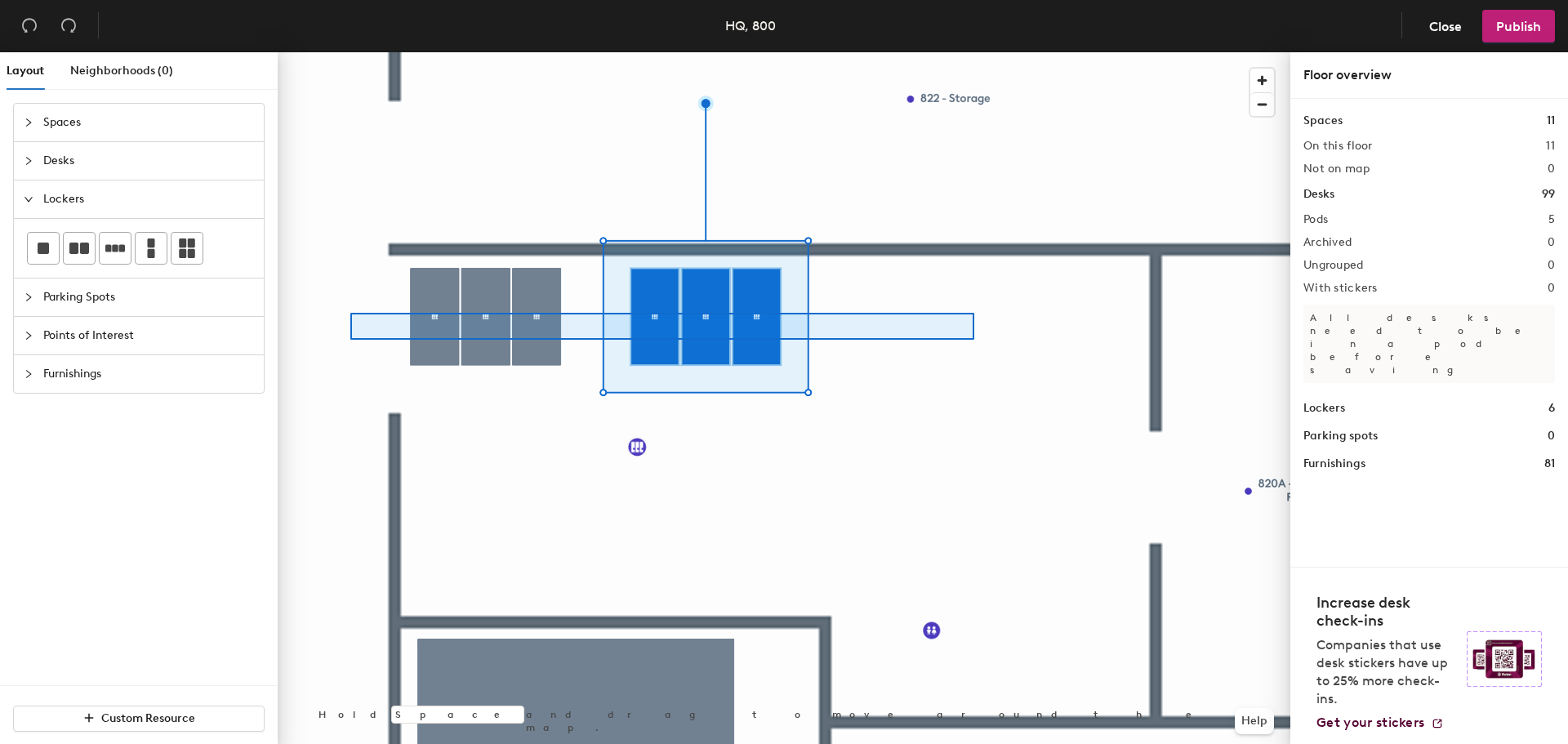
click at [351, 52] on div at bounding box center [784, 52] width 1012 height 0
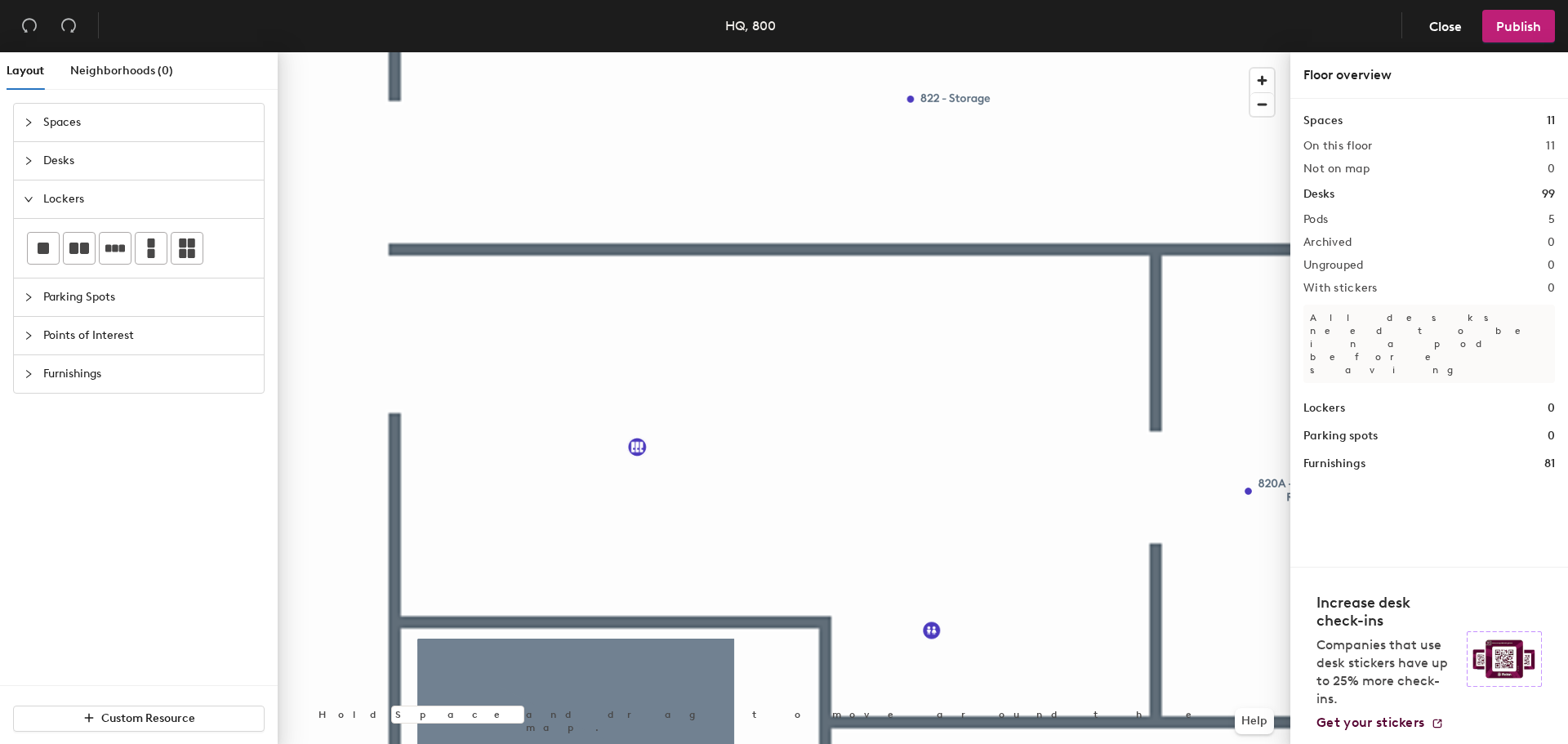
click at [48, 288] on span "Parking Spots" at bounding box center [149, 297] width 211 height 38
click at [159, 339] on span "Points of Interest" at bounding box center [149, 336] width 211 height 38
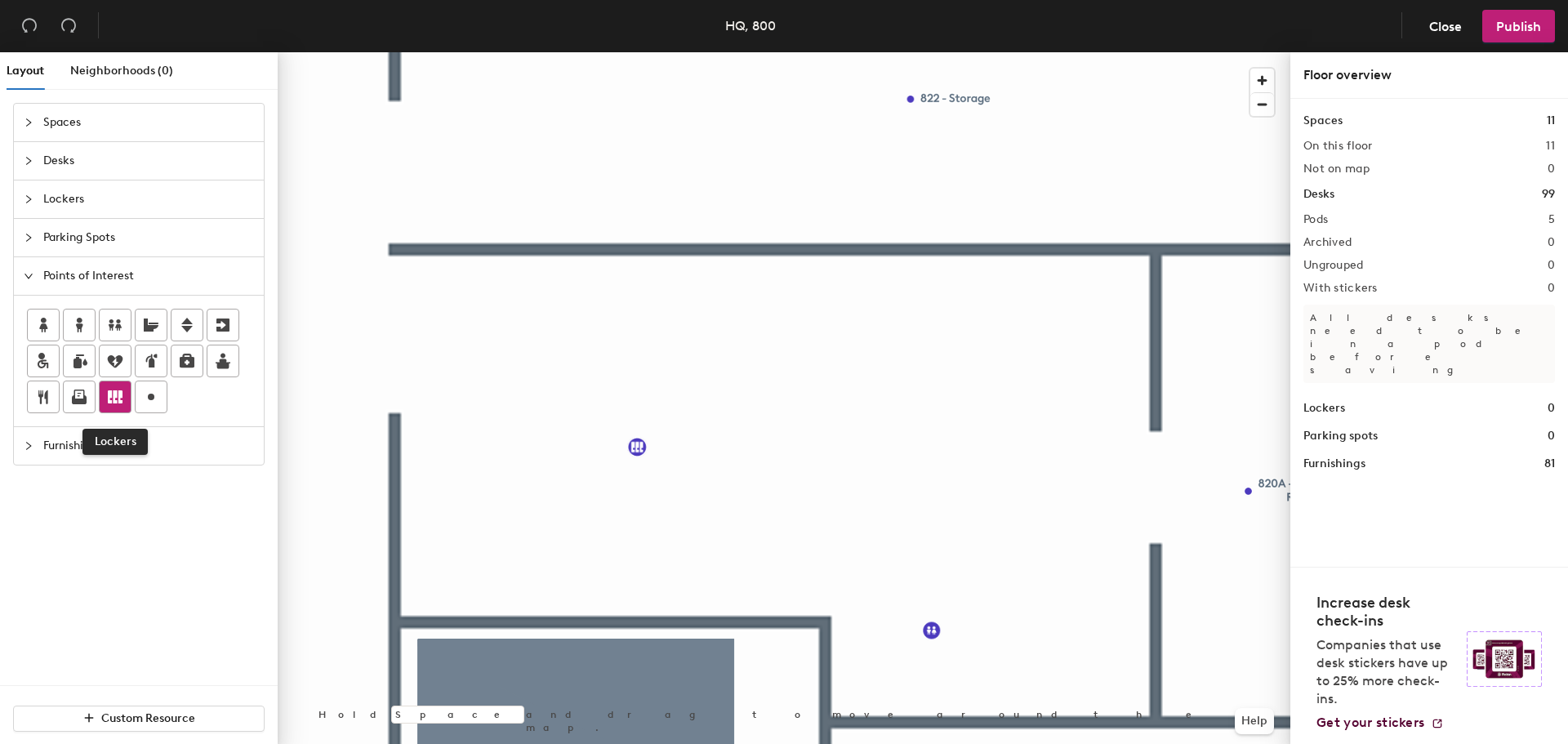
click at [112, 398] on icon at bounding box center [115, 398] width 15 height 13
click at [74, 440] on span "Furnishings" at bounding box center [149, 446] width 211 height 38
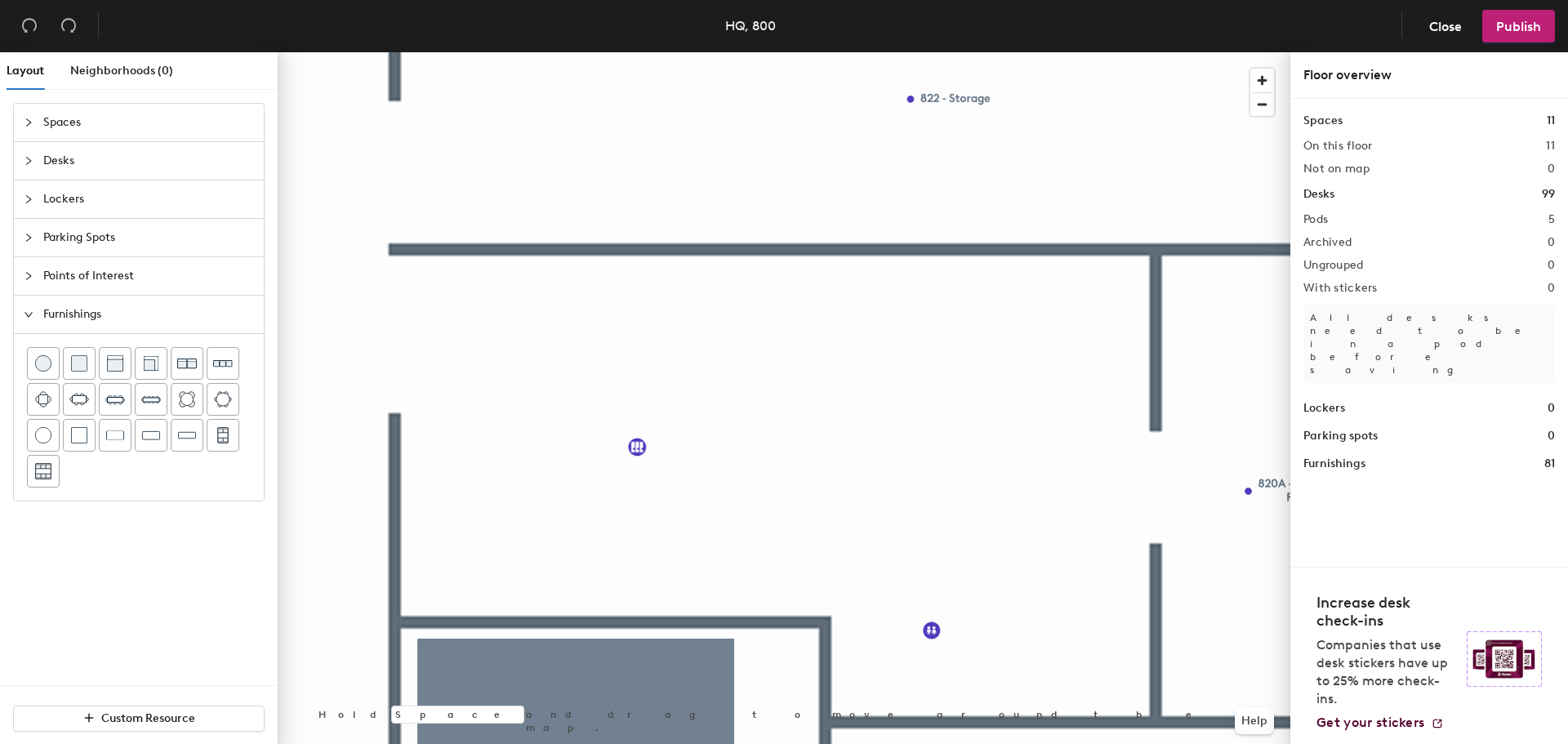
click at [32, 236] on icon "collapsed" at bounding box center [28, 238] width 10 height 10
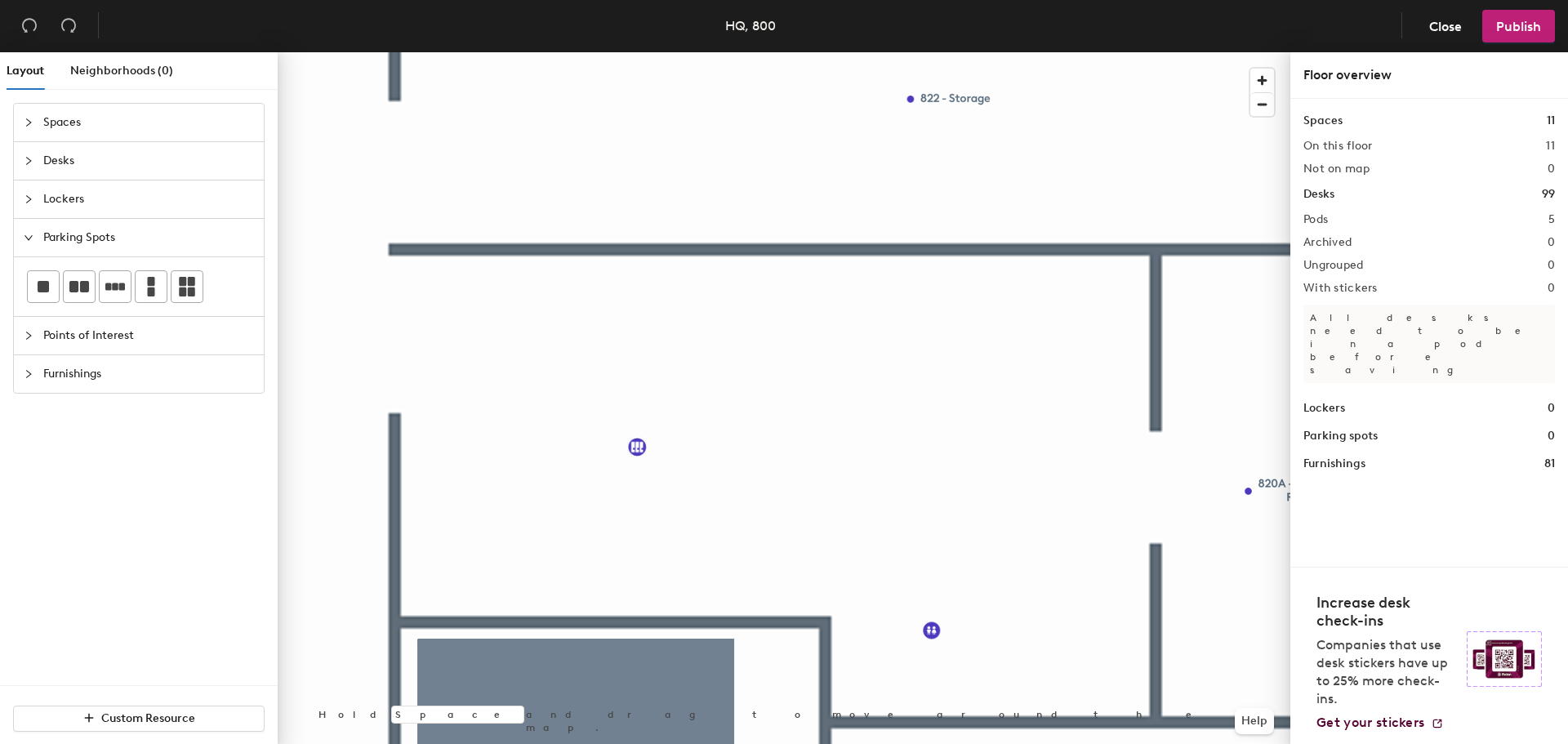
click at [23, 199] on div "Lockers" at bounding box center [139, 199] width 250 height 38
click at [32, 165] on icon "collapsed" at bounding box center [28, 161] width 10 height 10
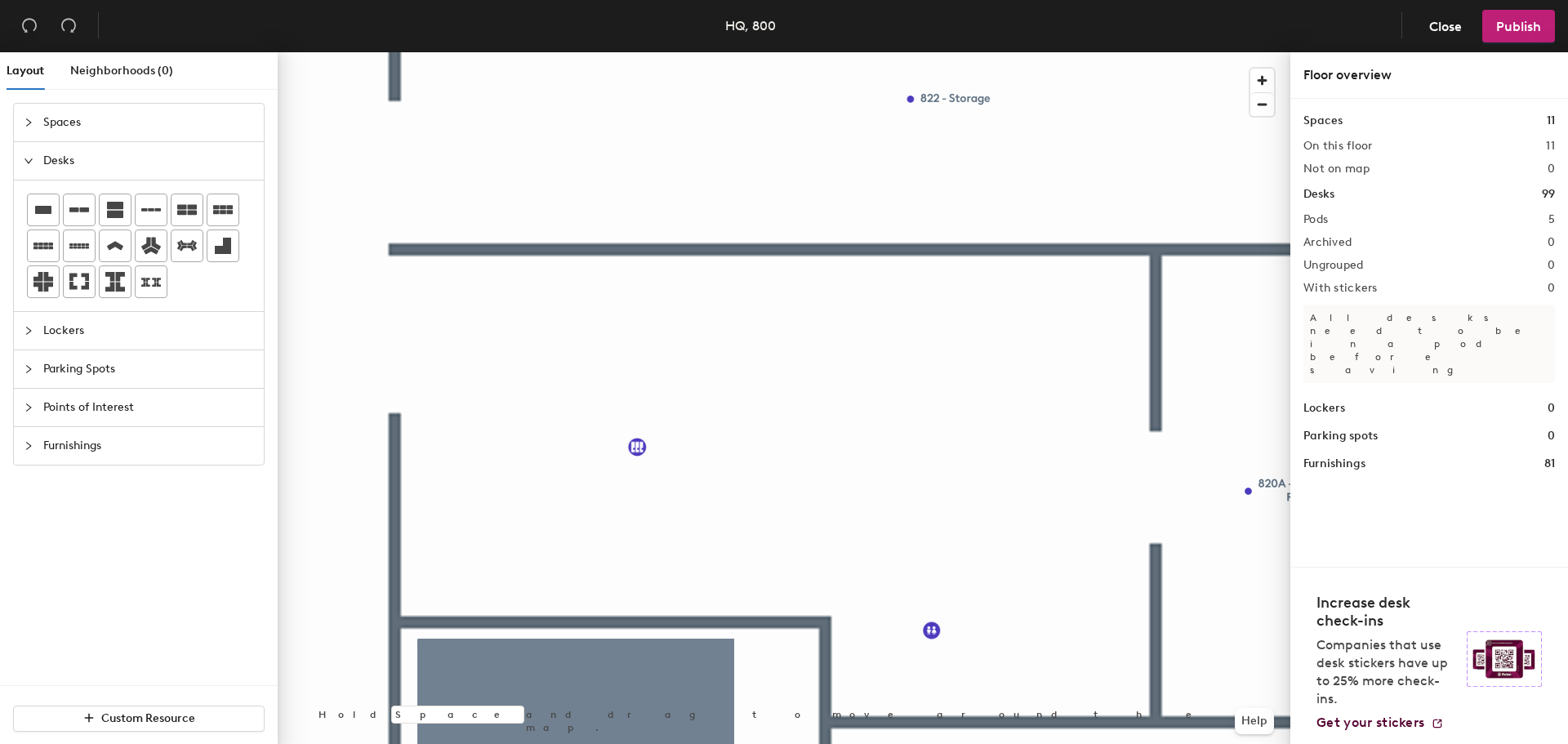
click at [31, 132] on div "Spaces" at bounding box center [139, 122] width 250 height 38
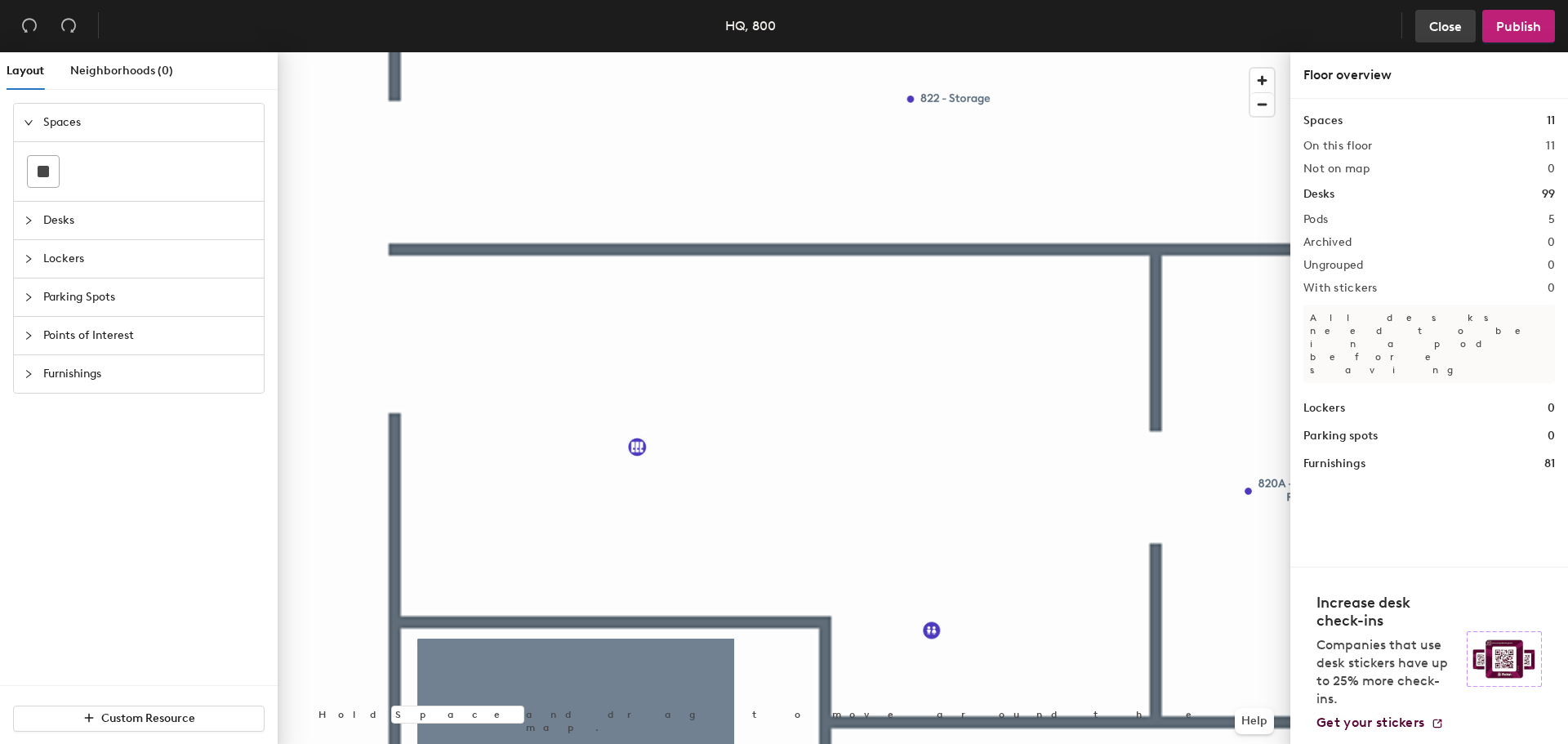
click at [1443, 18] on span "Close" at bounding box center [1445, 26] width 33 height 16
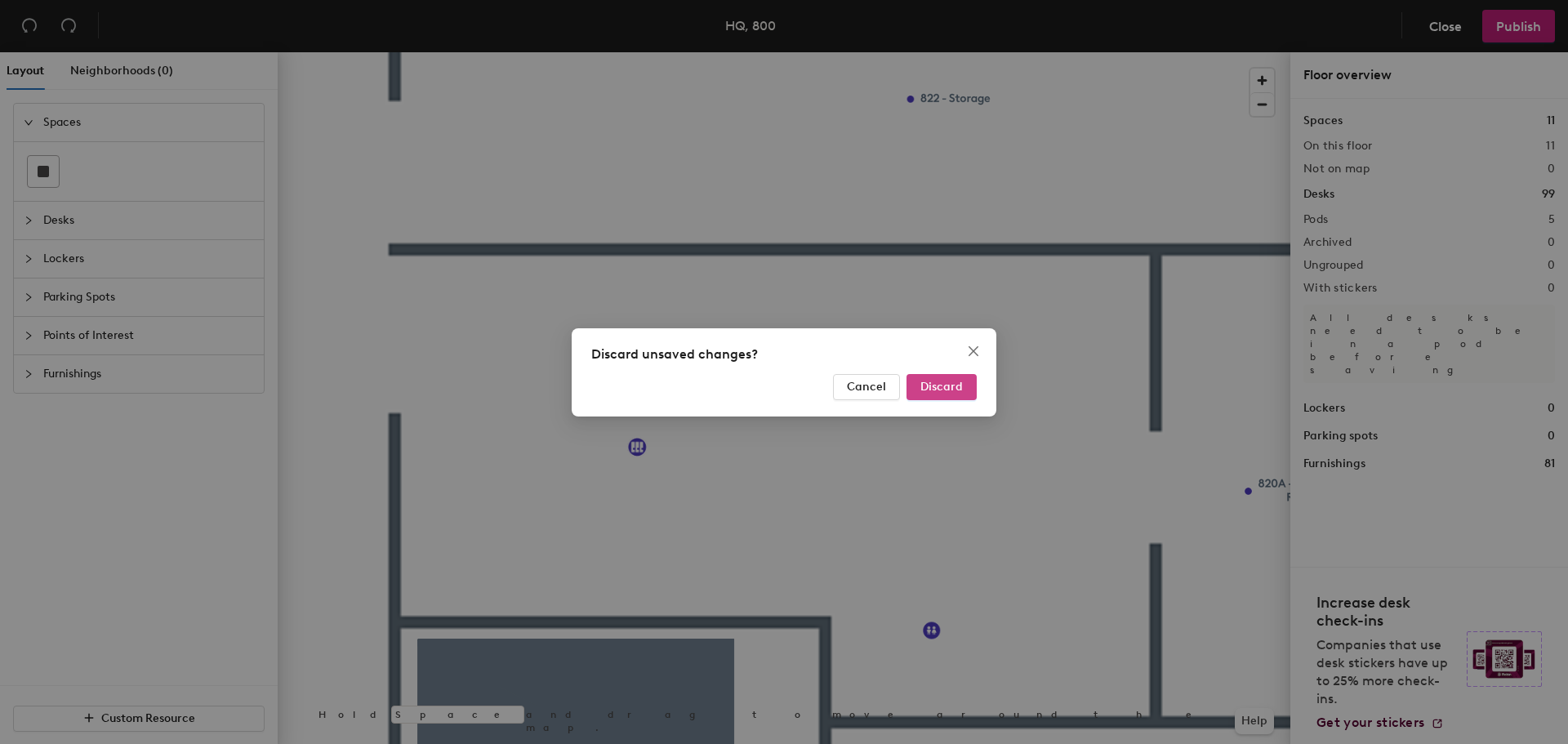
click at [951, 394] on button "Discard" at bounding box center [941, 387] width 70 height 26
